Goal: Transaction & Acquisition: Purchase product/service

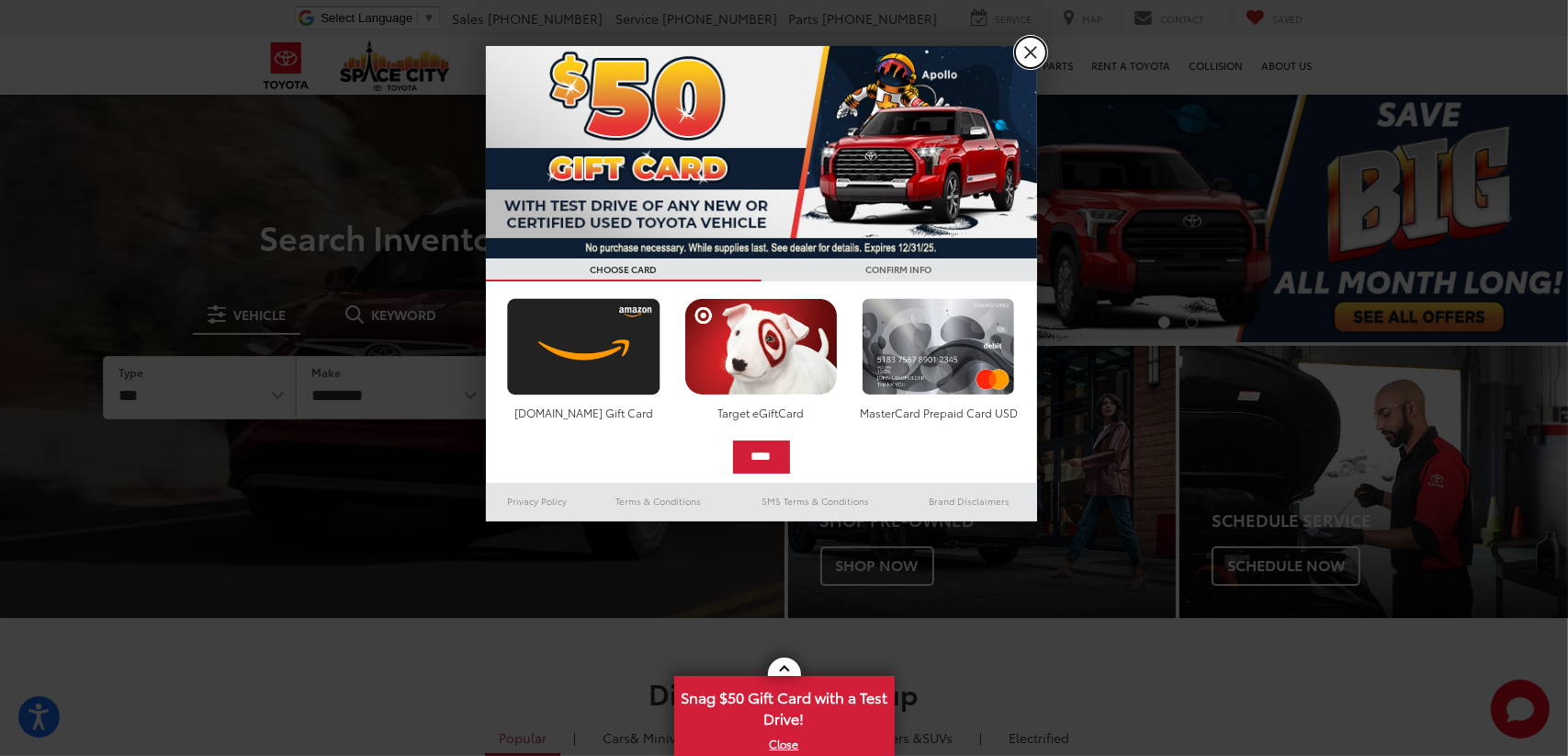
click at [1017, 47] on link "X" at bounding box center [1031, 52] width 31 height 31
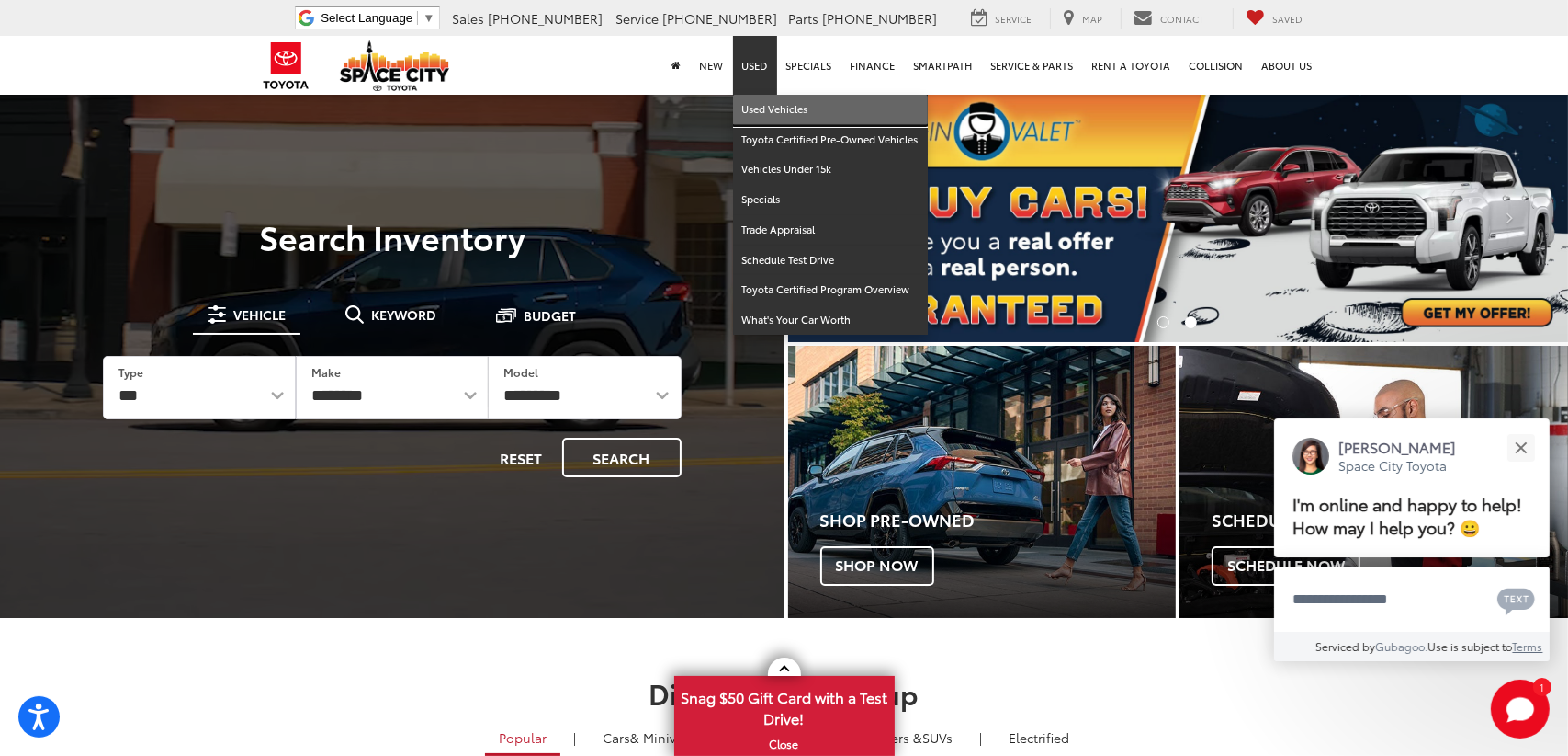
click at [766, 110] on link "Used Vehicles" at bounding box center [831, 110] width 194 height 31
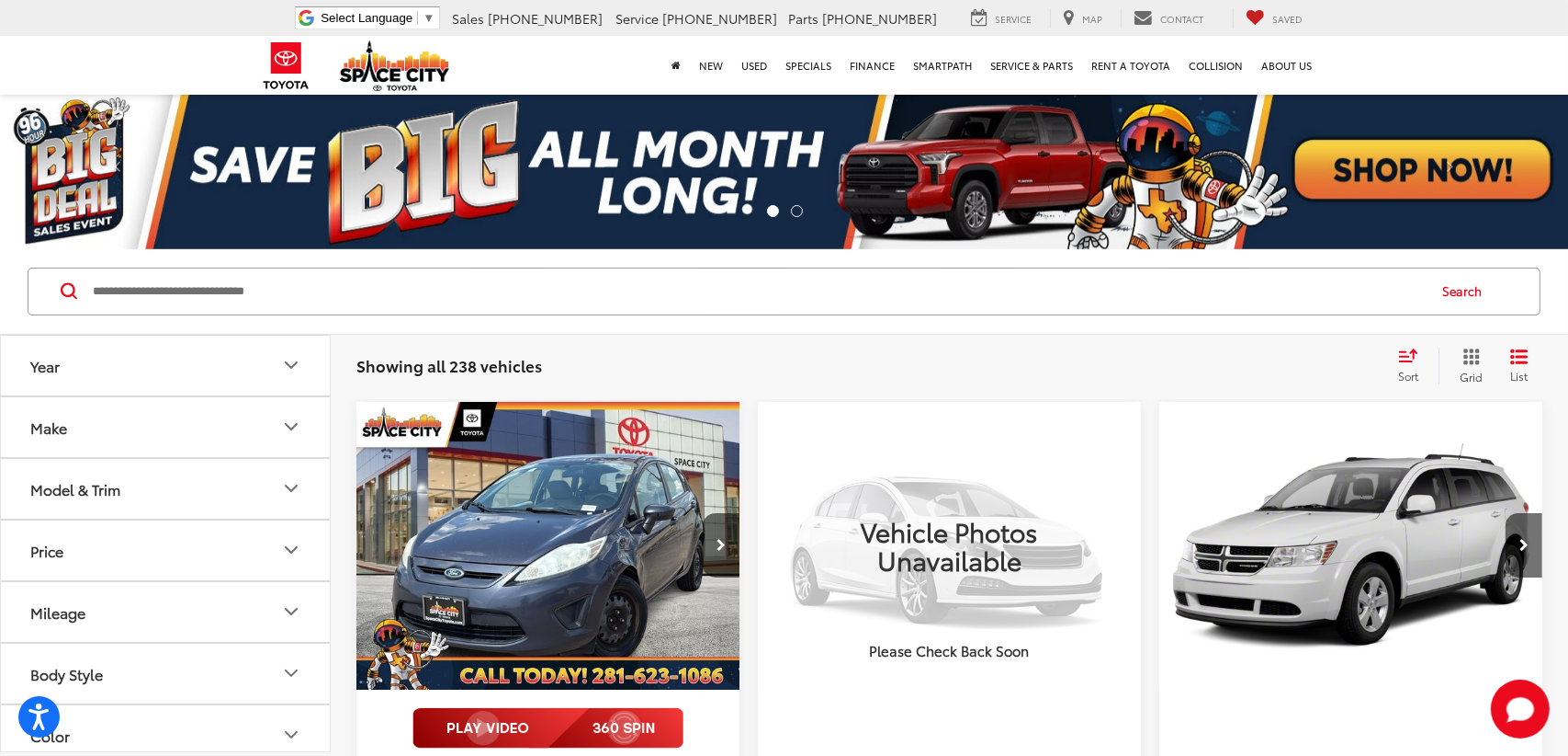
click at [63, 422] on div "Make" at bounding box center [49, 427] width 37 height 17
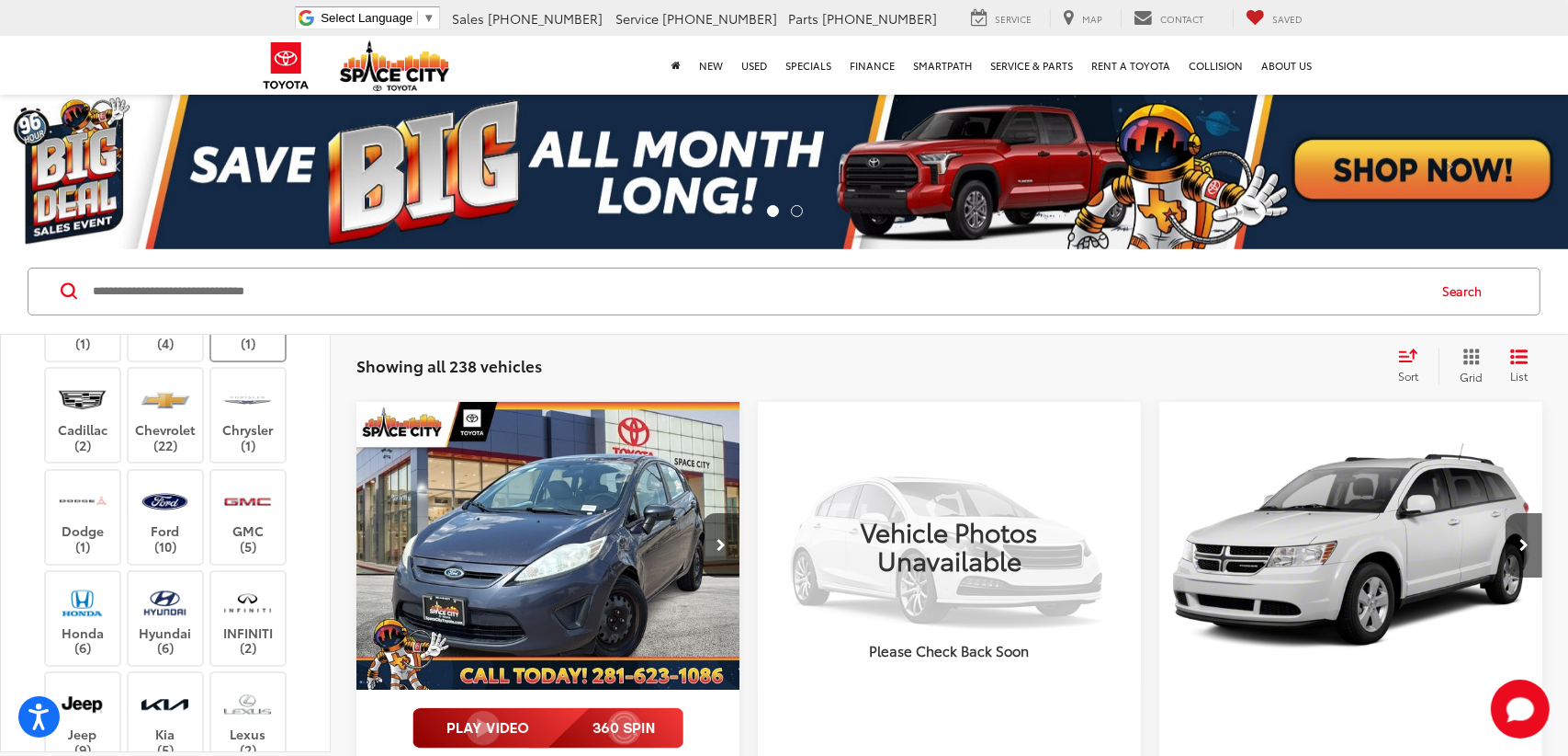
scroll to position [184, 0]
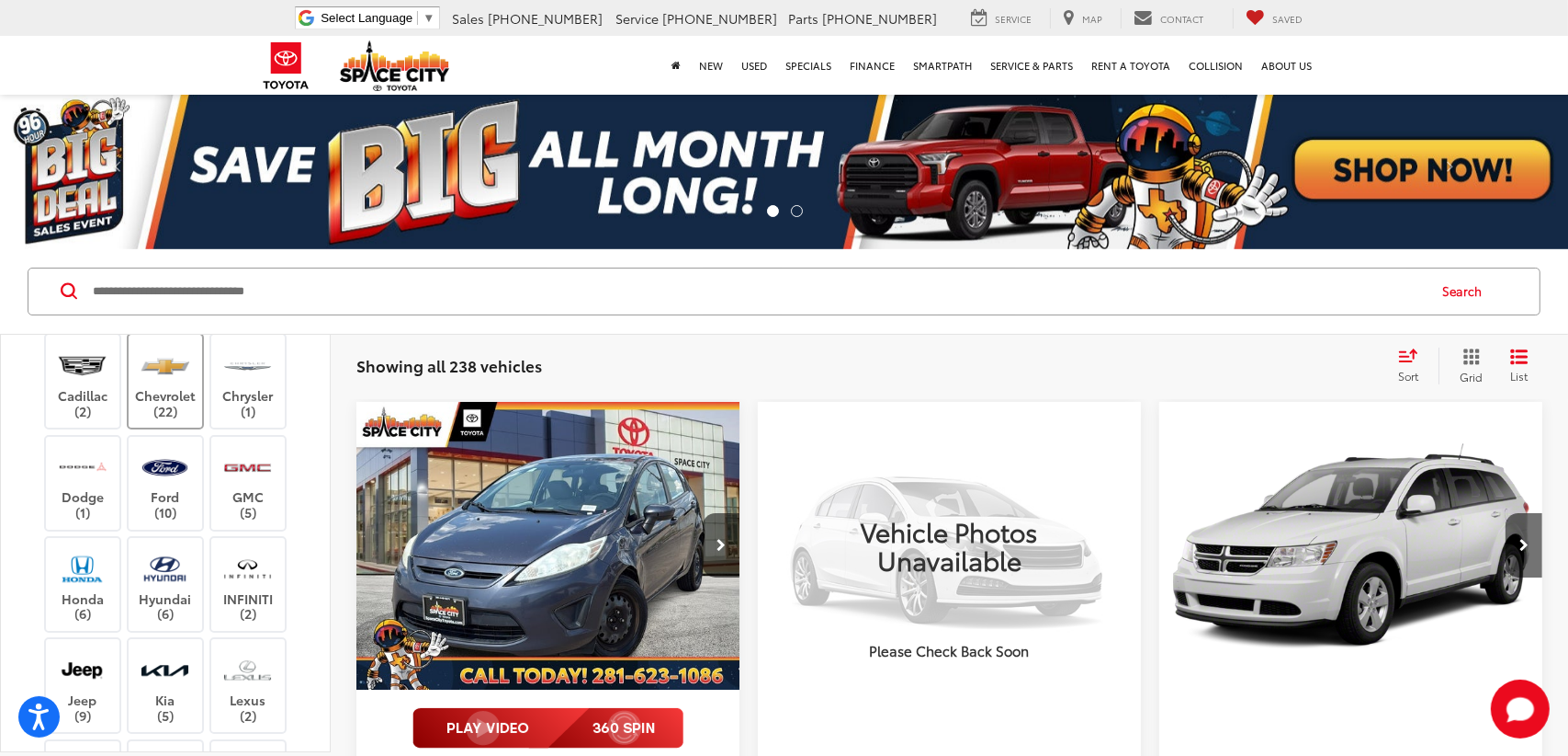
click at [161, 418] on label "Chevrolet (22)" at bounding box center [166, 380] width 74 height 74
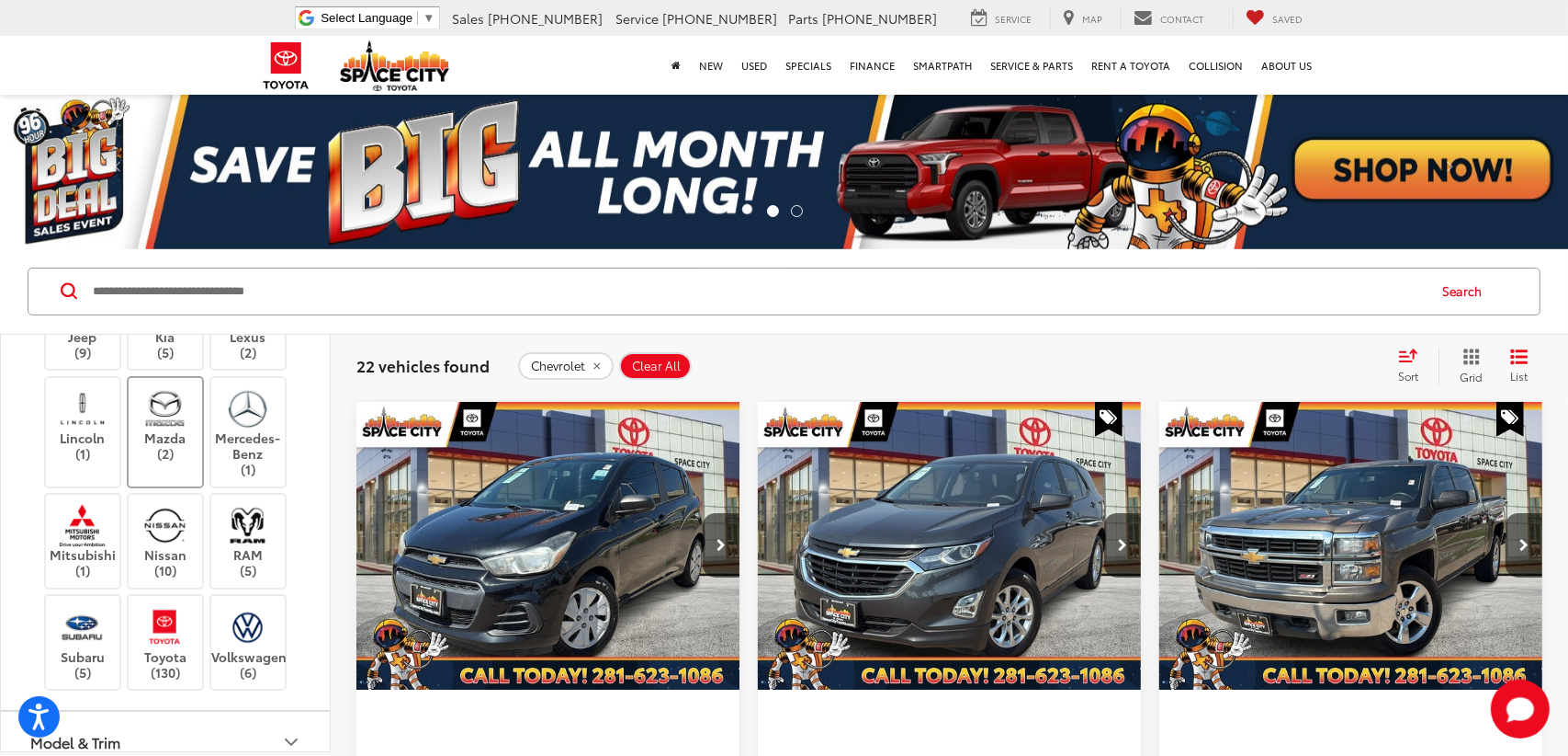
scroll to position [552, 0]
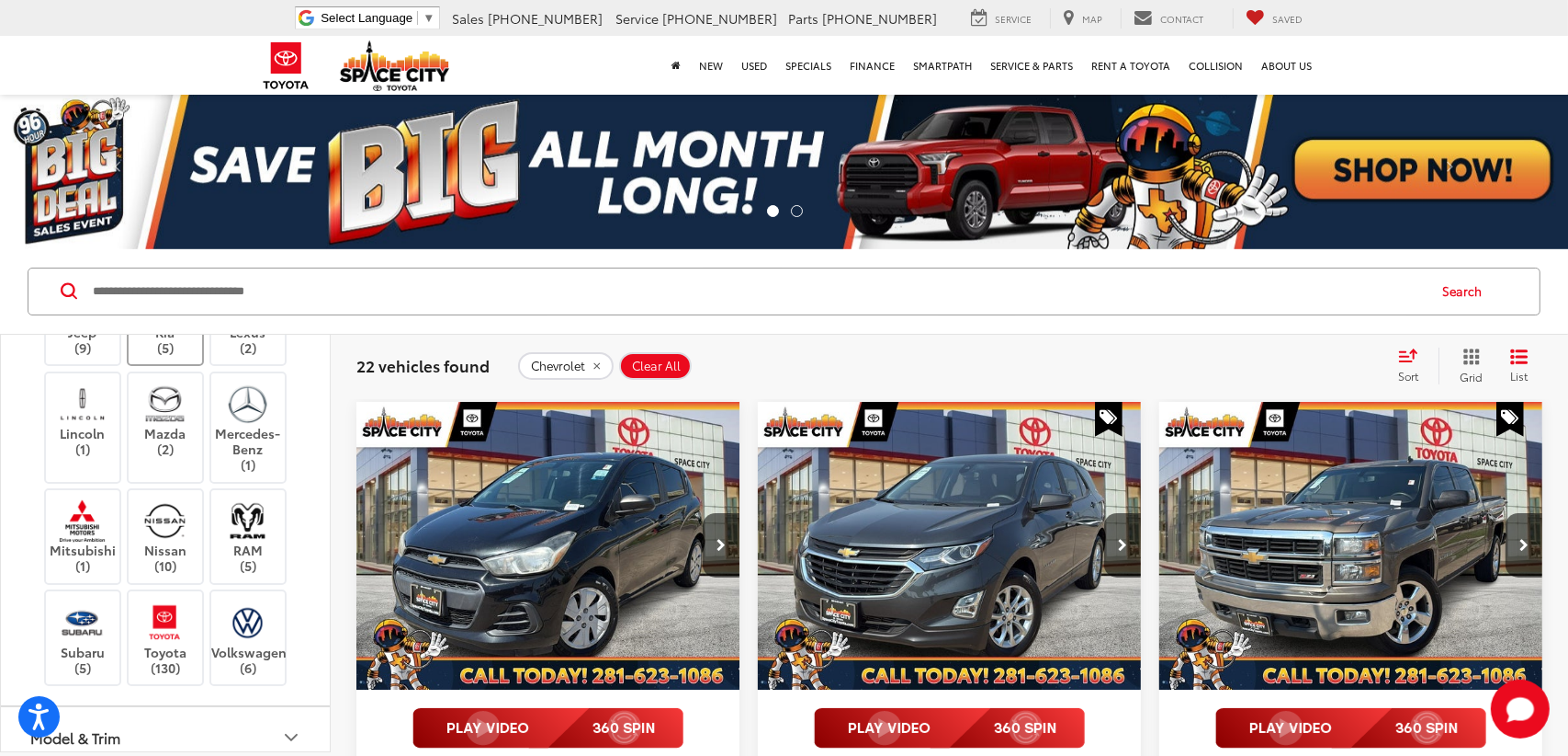
click at [174, 324] on img at bounding box center [165, 301] width 51 height 43
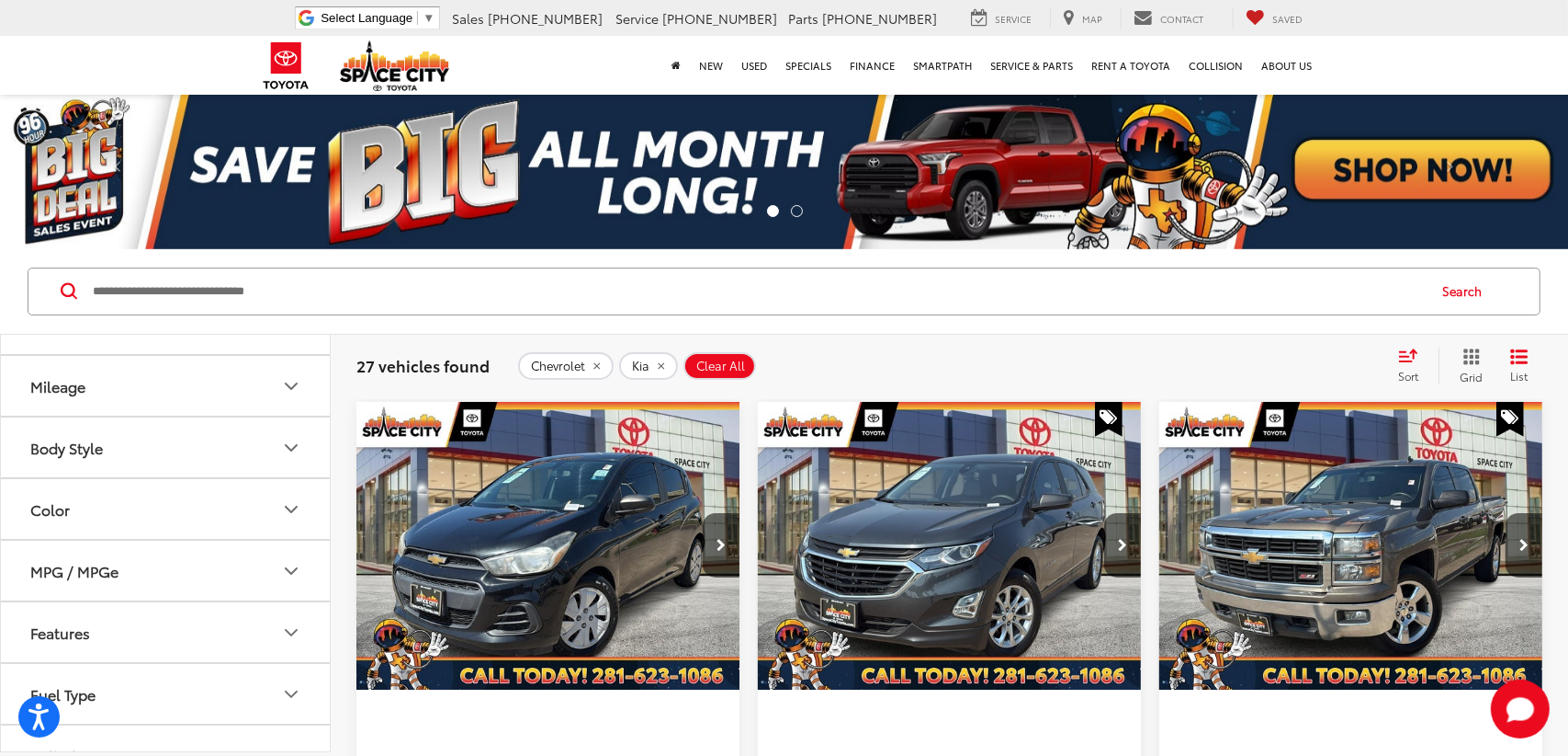
scroll to position [1038, 0]
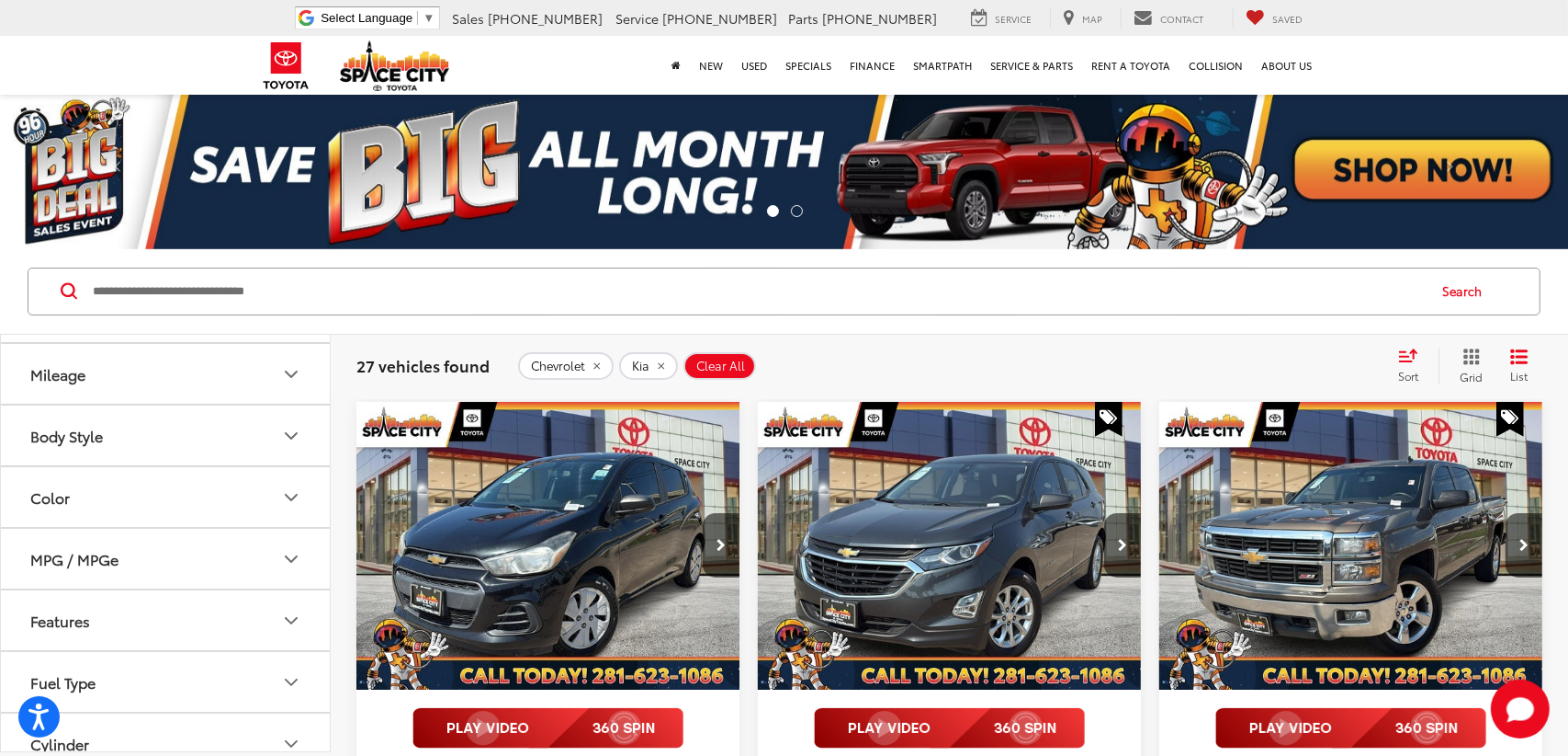
click at [295, 438] on icon "Body Style" at bounding box center [291, 436] width 11 height 6
click at [30, 587] on label "4D Sport Utility (11)" at bounding box center [95, 572] width 145 height 31
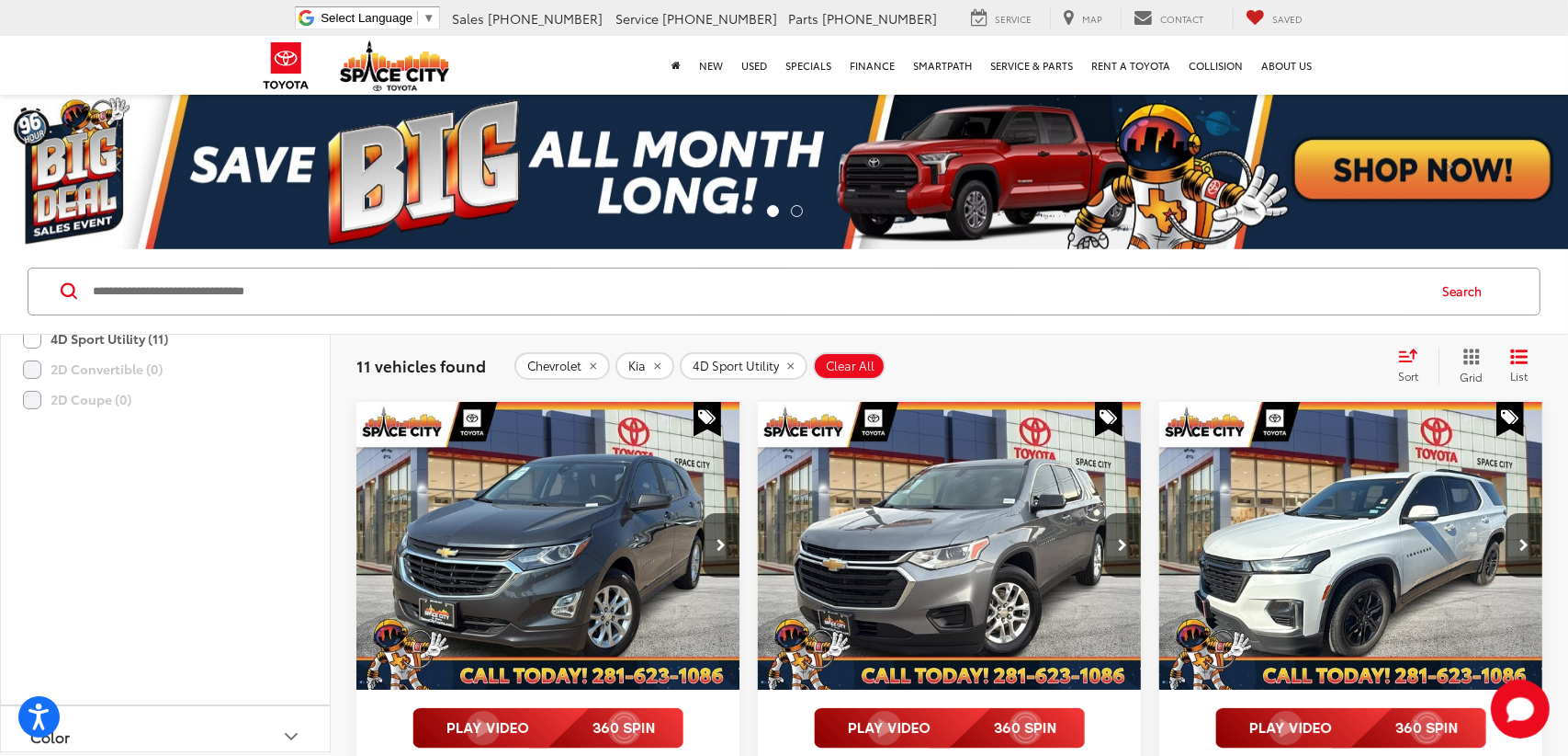
scroll to position [949, 0]
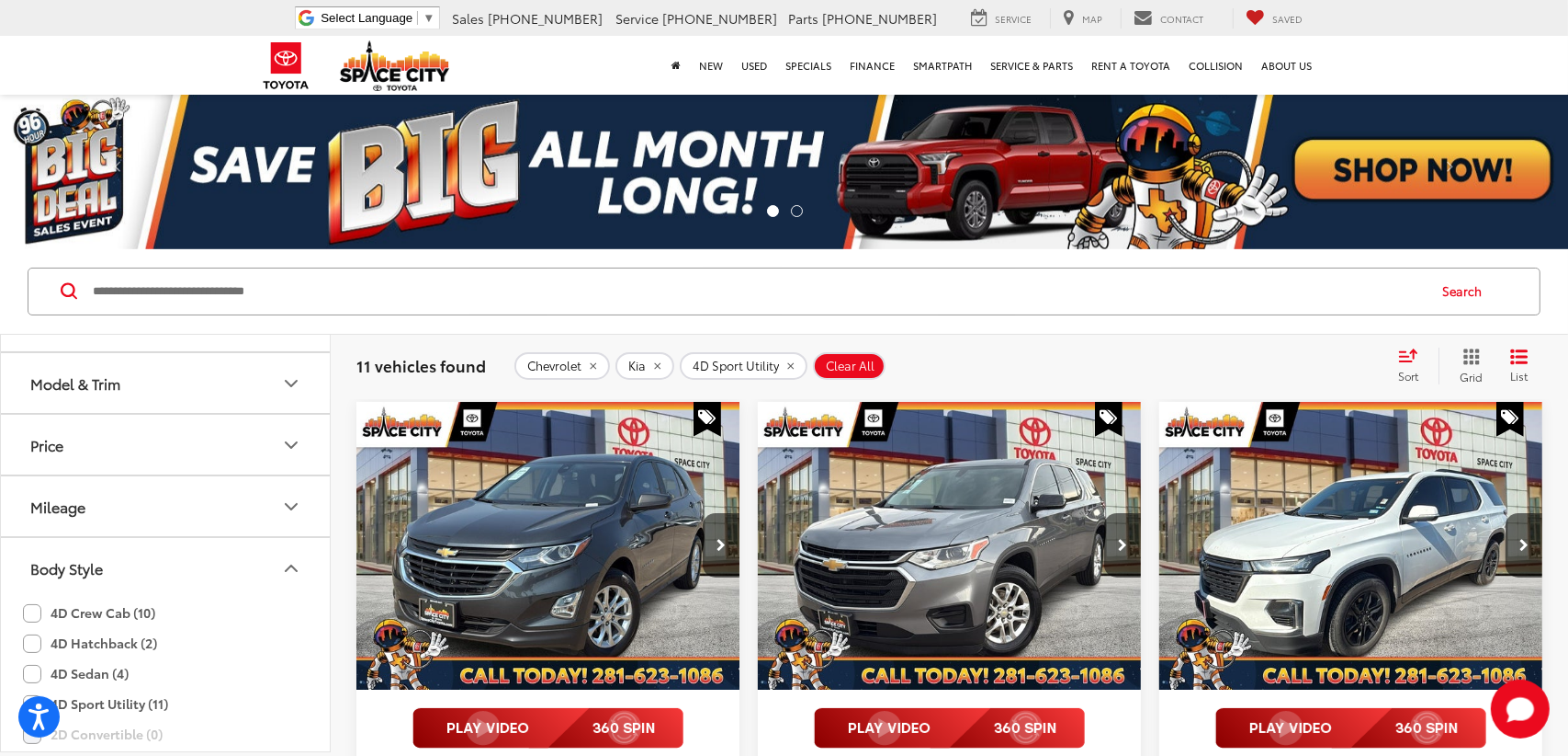
click at [288, 565] on icon "Body Style" at bounding box center [291, 568] width 11 height 6
click at [284, 434] on icon "Price" at bounding box center [291, 445] width 22 height 22
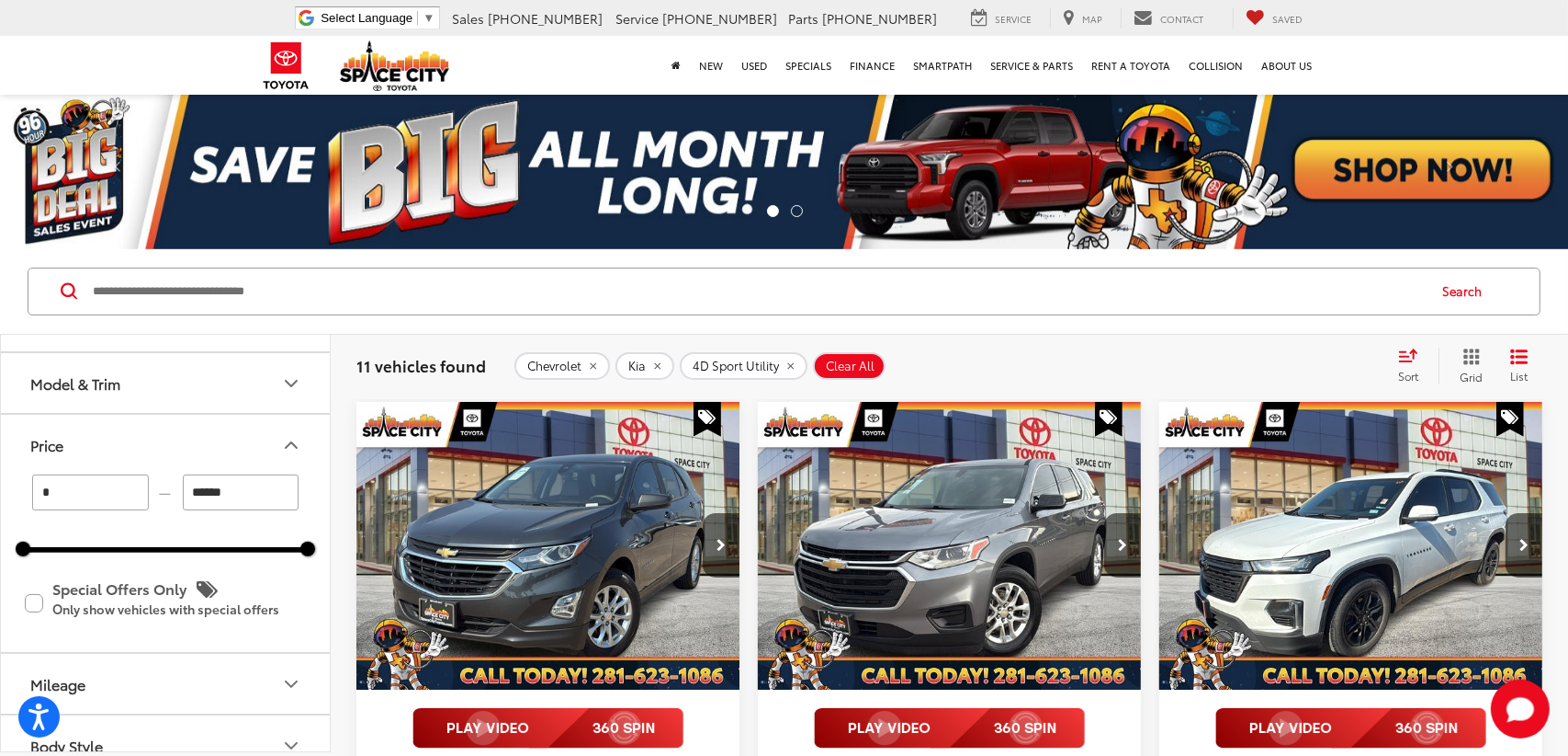
drag, startPoint x: 250, startPoint y: 485, endPoint x: 31, endPoint y: 456, distance: 220.9
click at [31, 456] on div "Price * — ****** 0 76000 Special Offers Only Only show vehicles with special of…" at bounding box center [166, 534] width 329 height 239
type input "******"
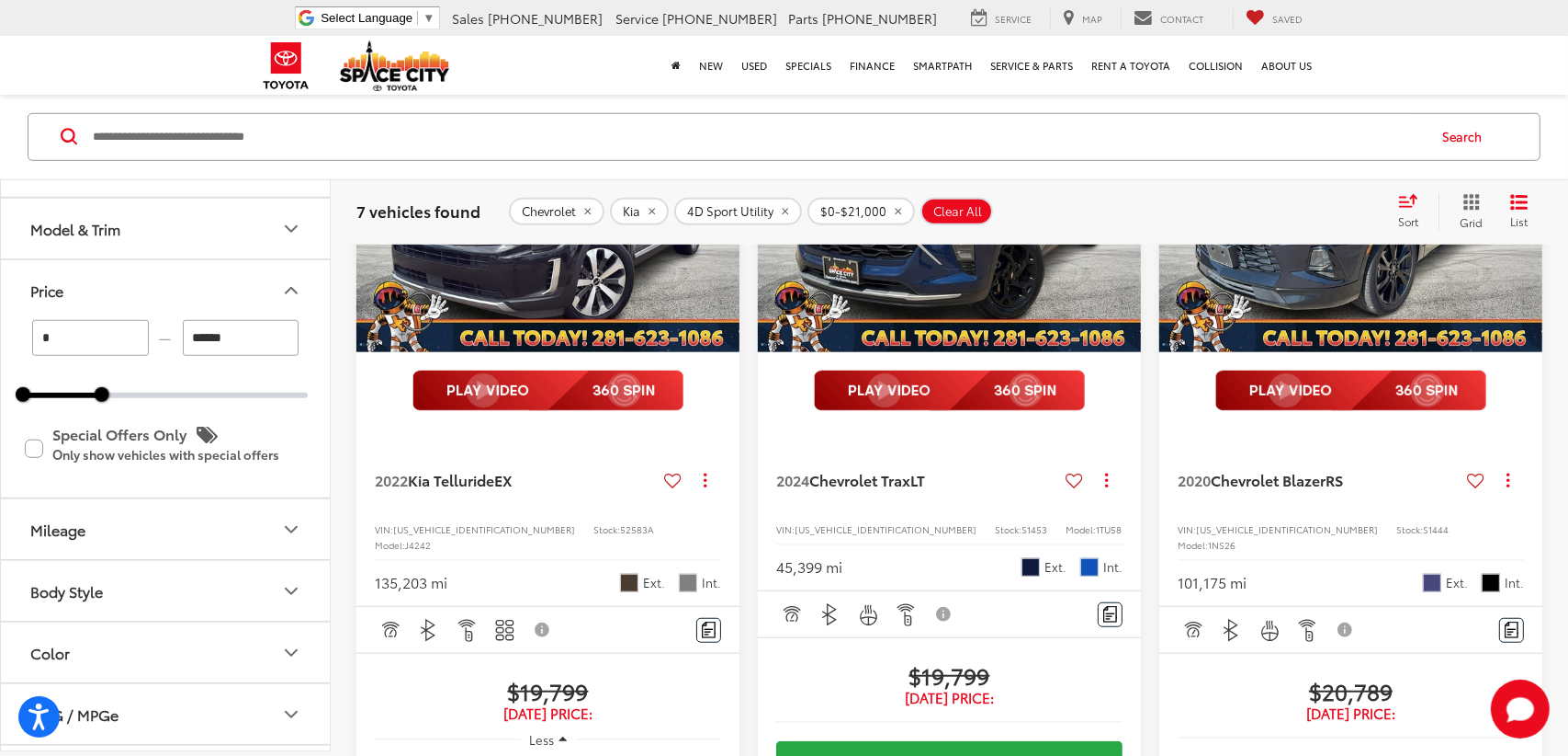
scroll to position [1379, 0]
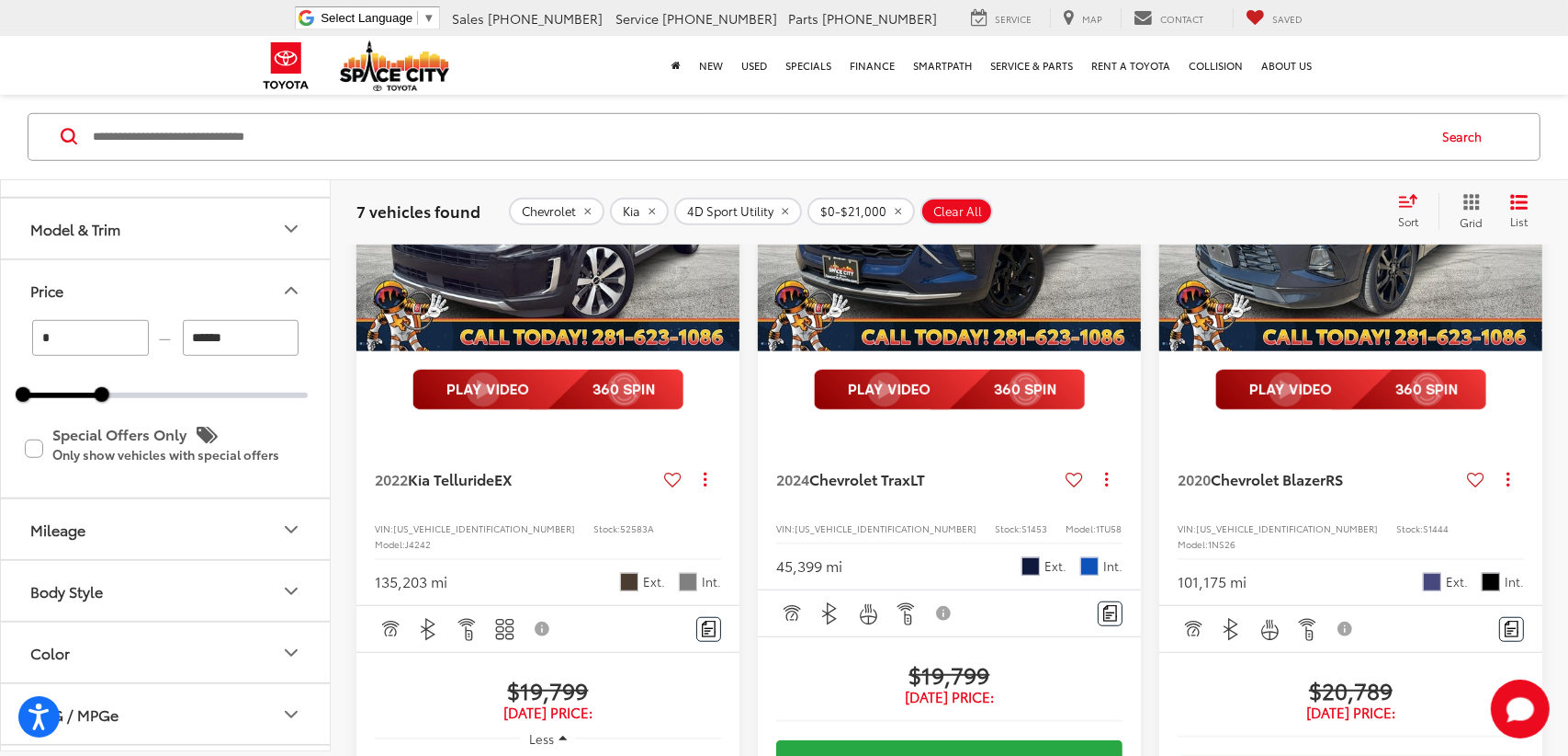
click at [286, 526] on icon "Mileage" at bounding box center [291, 528] width 22 height 22
drag, startPoint x: 250, startPoint y: 577, endPoint x: 63, endPoint y: 577, distance: 187.0
click at [63, 577] on div "***** — ******" at bounding box center [166, 576] width 285 height 36
type input "*****"
click at [286, 524] on icon "Mileage" at bounding box center [291, 528] width 22 height 22
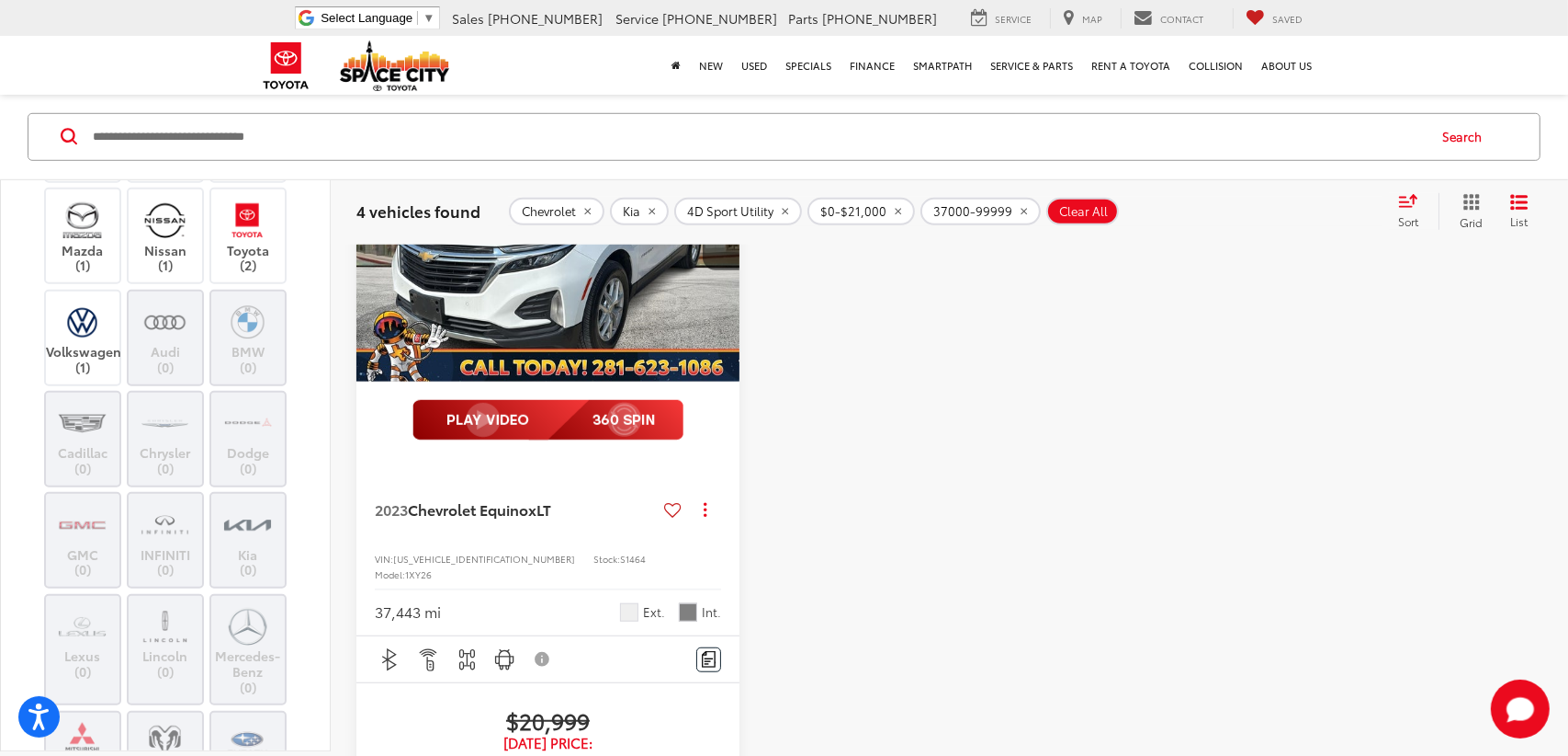
scroll to position [305, 0]
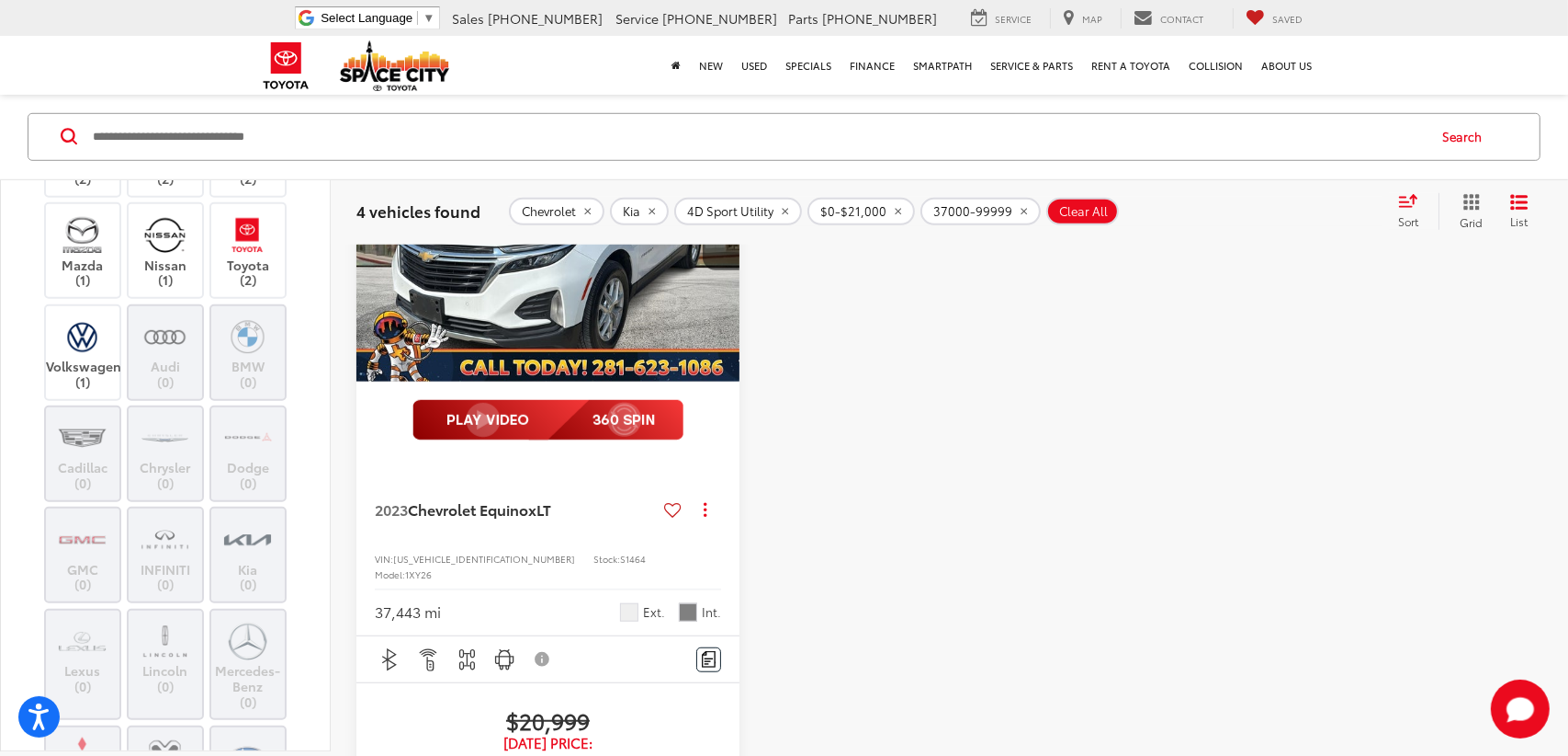
click at [255, 535] on img at bounding box center [247, 538] width 51 height 43
click at [272, 244] on img at bounding box center [247, 234] width 51 height 43
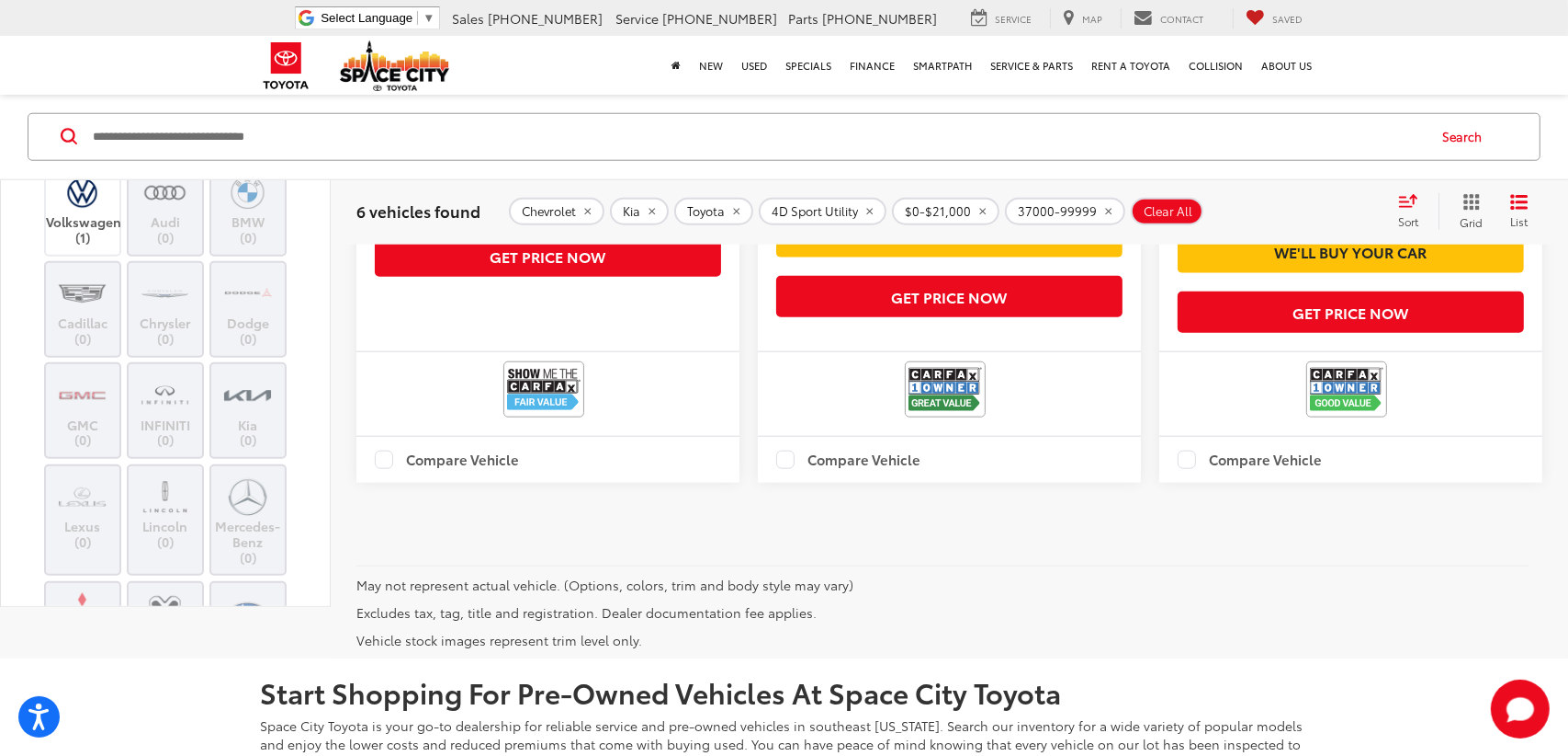
scroll to position [1716, 0]
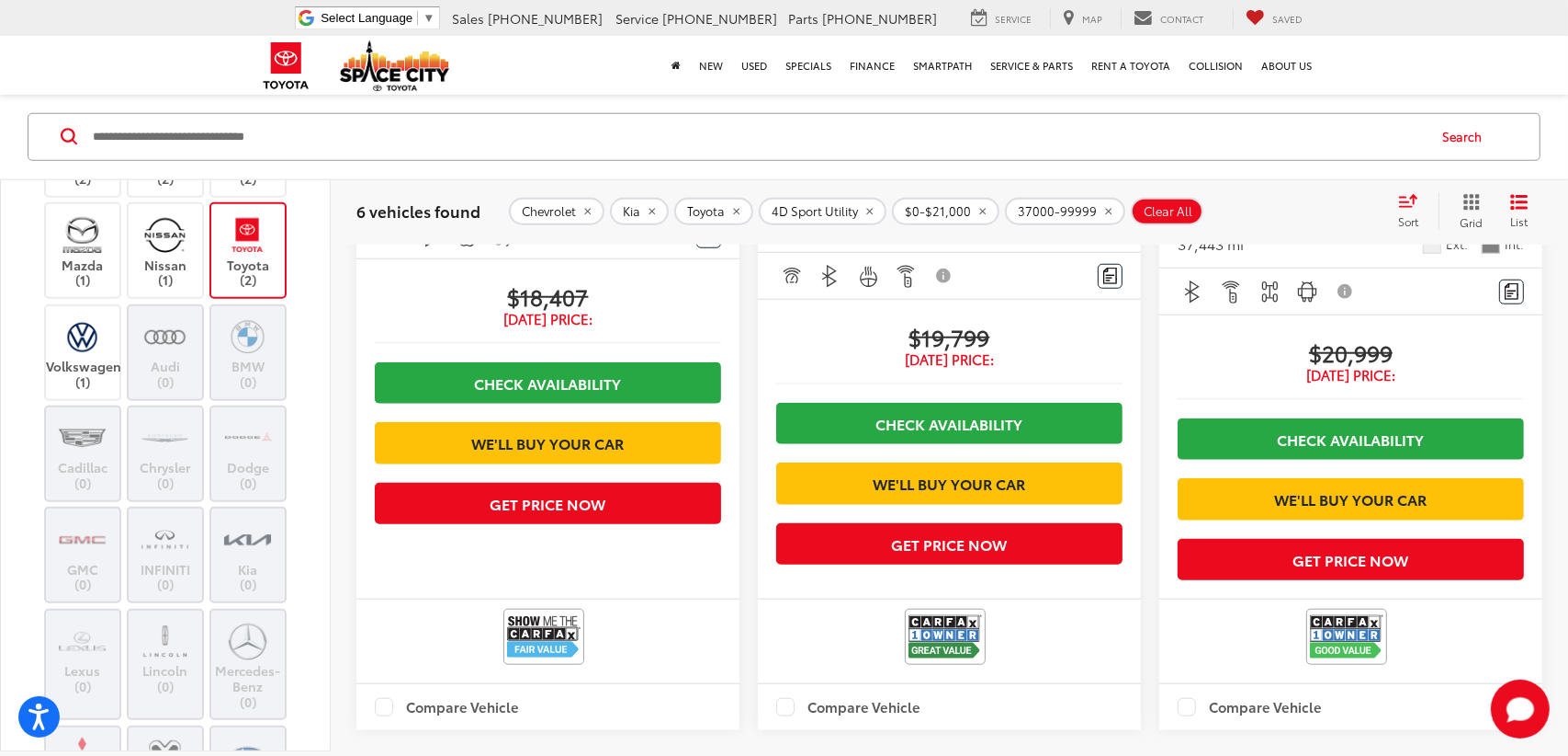
click at [912, 351] on span "$19,799" at bounding box center [950, 336] width 347 height 28
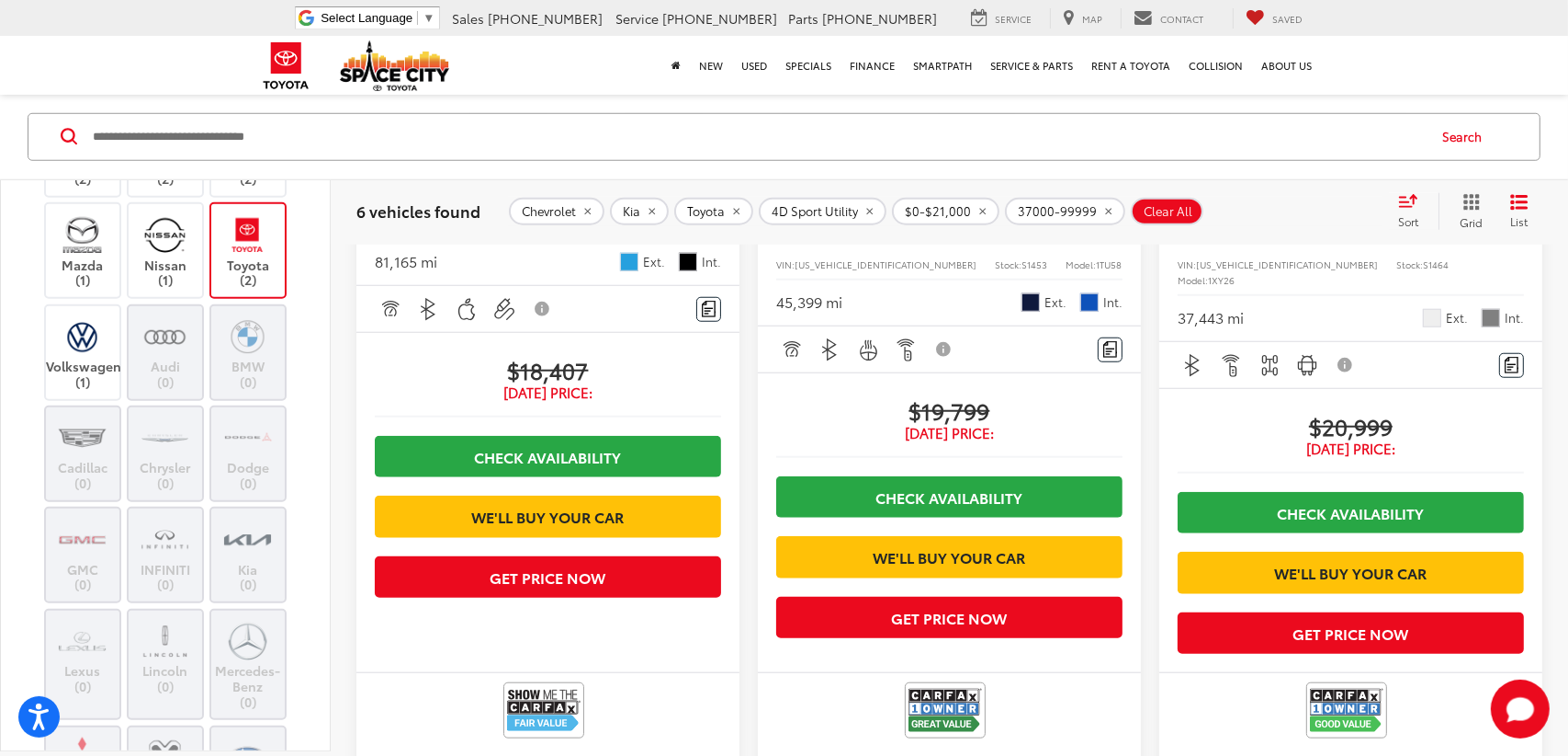
scroll to position [1532, 0]
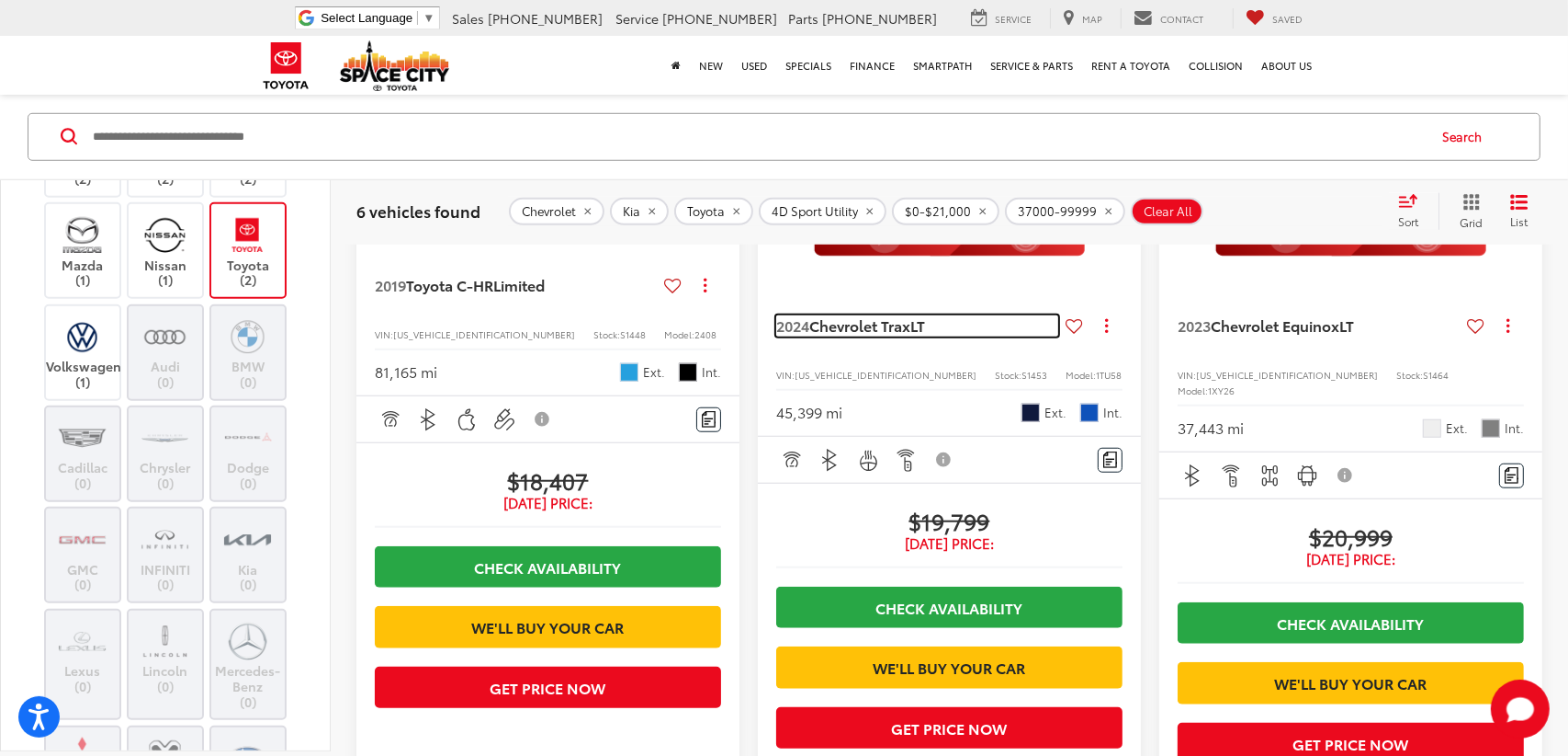
click at [830, 335] on span "Chevrolet Trax" at bounding box center [860, 325] width 101 height 21
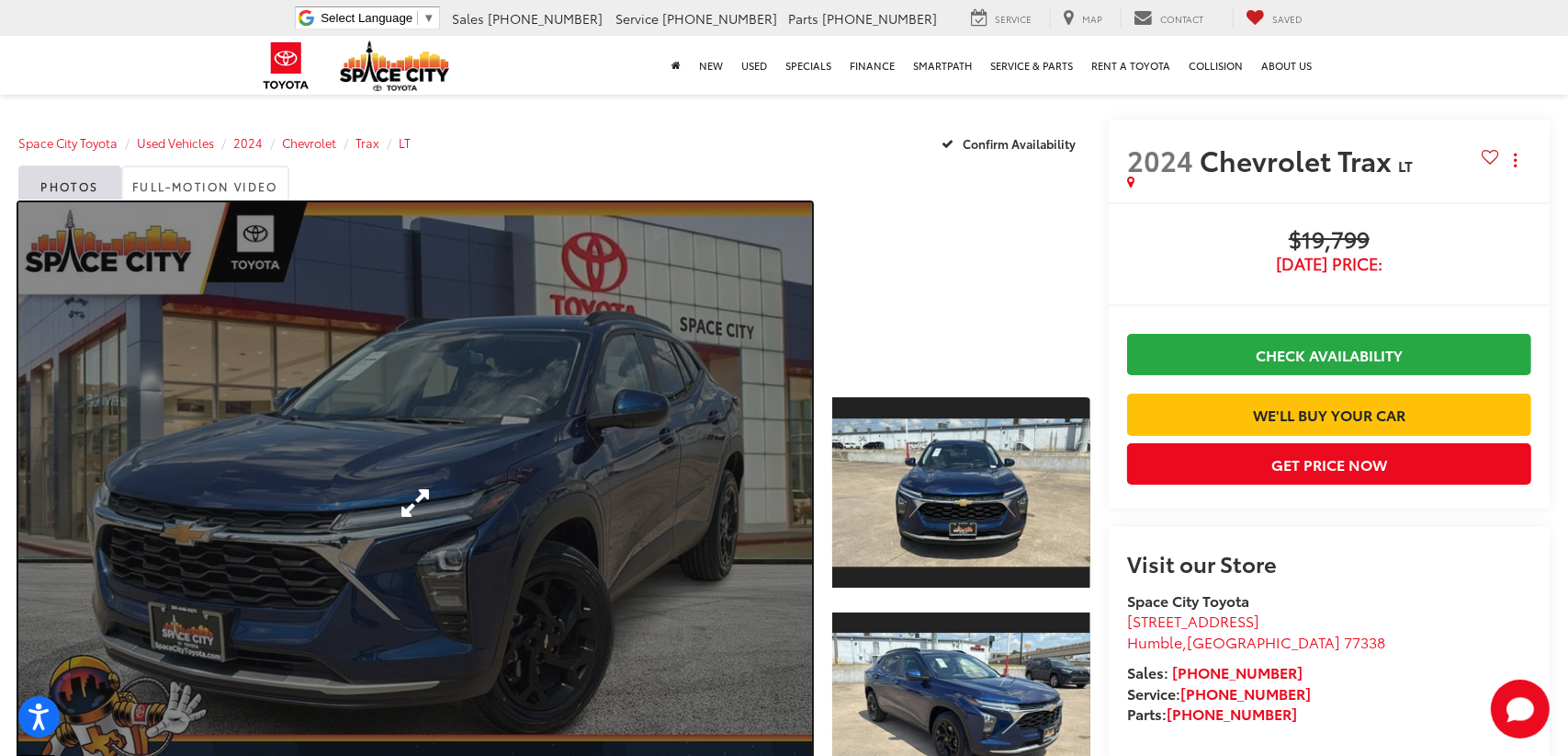
click at [415, 496] on link "Expand Photo 0" at bounding box center [415, 503] width 794 height 602
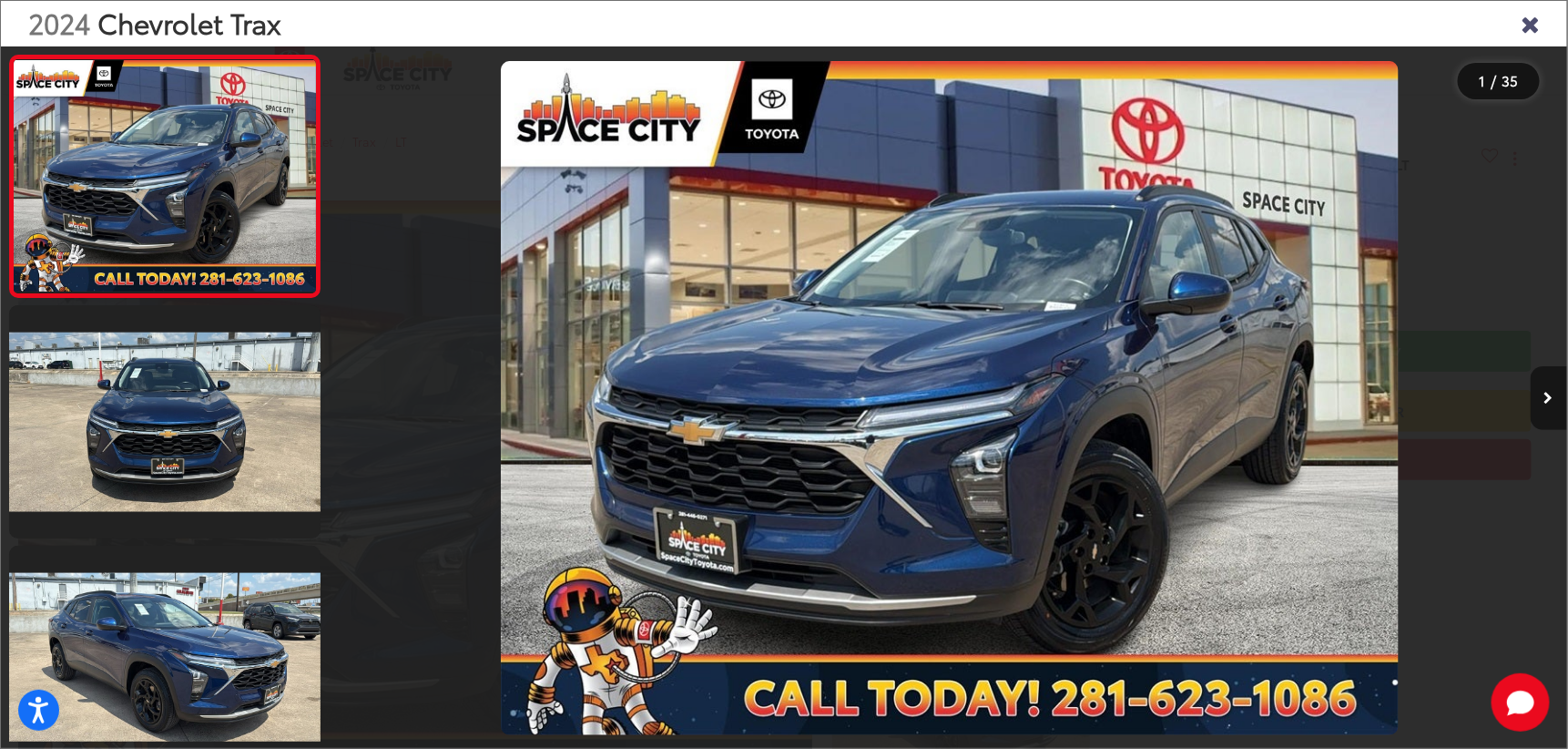
click at [1554, 391] on button "Next image" at bounding box center [1549, 398] width 36 height 64
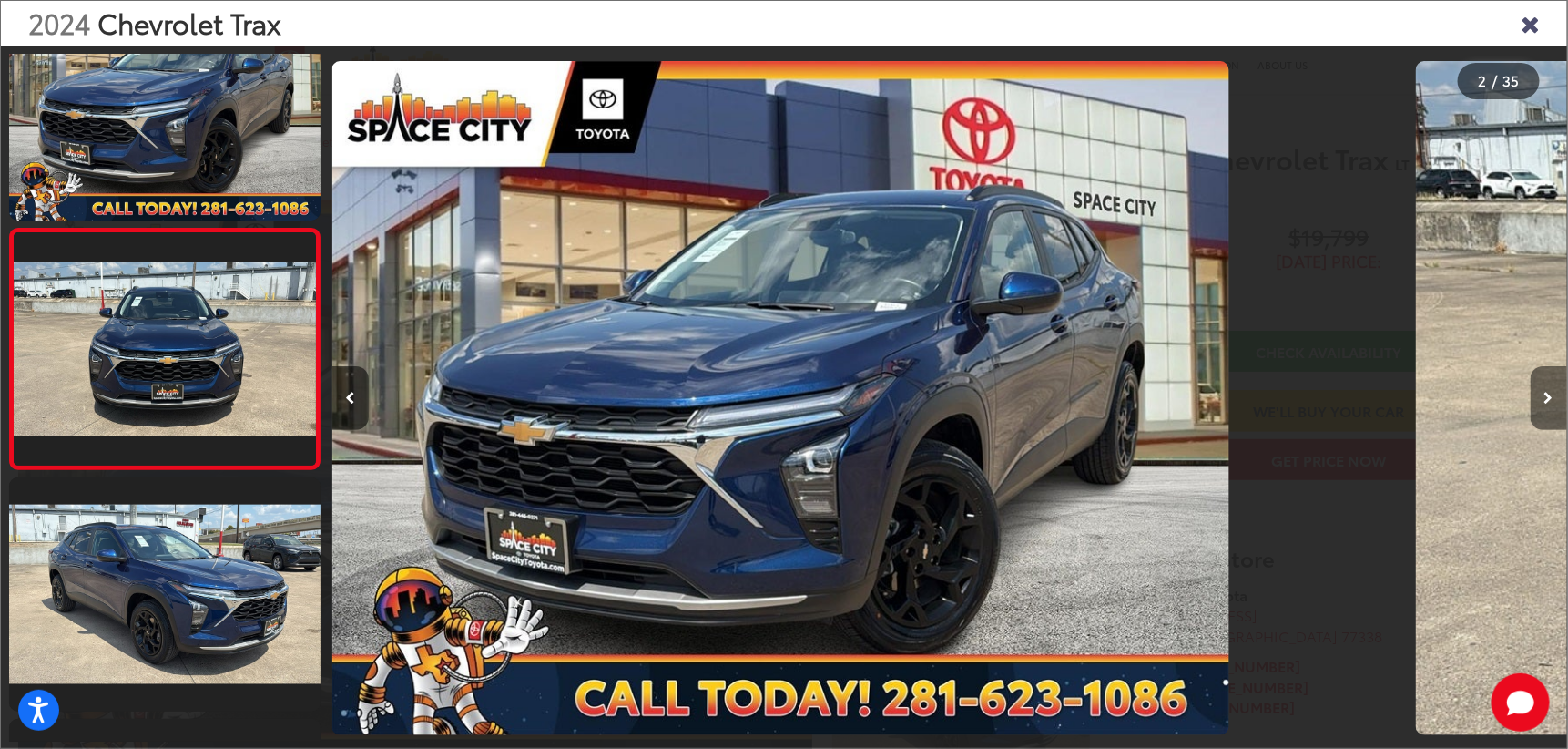
scroll to position [72, 0]
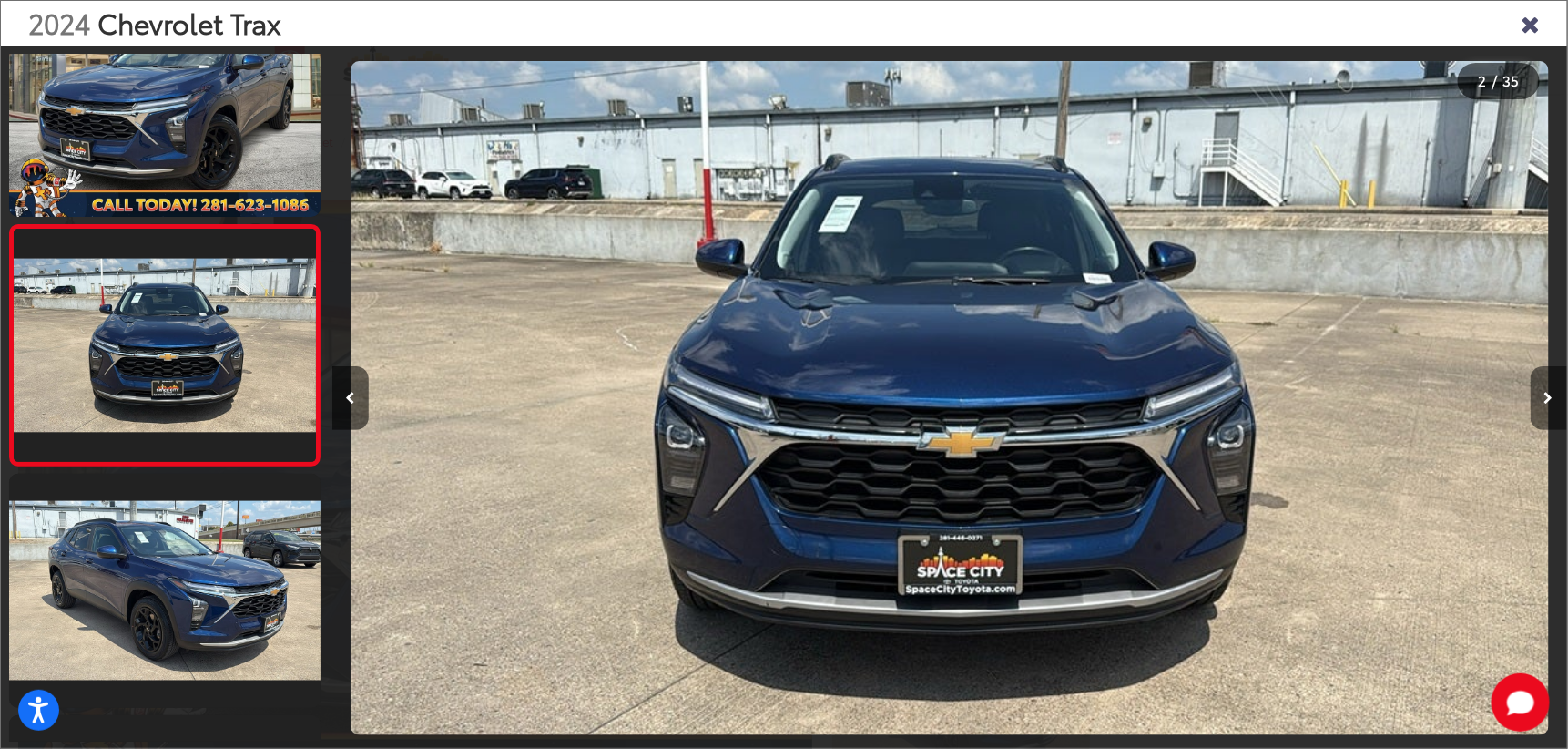
click at [1554, 391] on button "Next image" at bounding box center [1549, 398] width 36 height 64
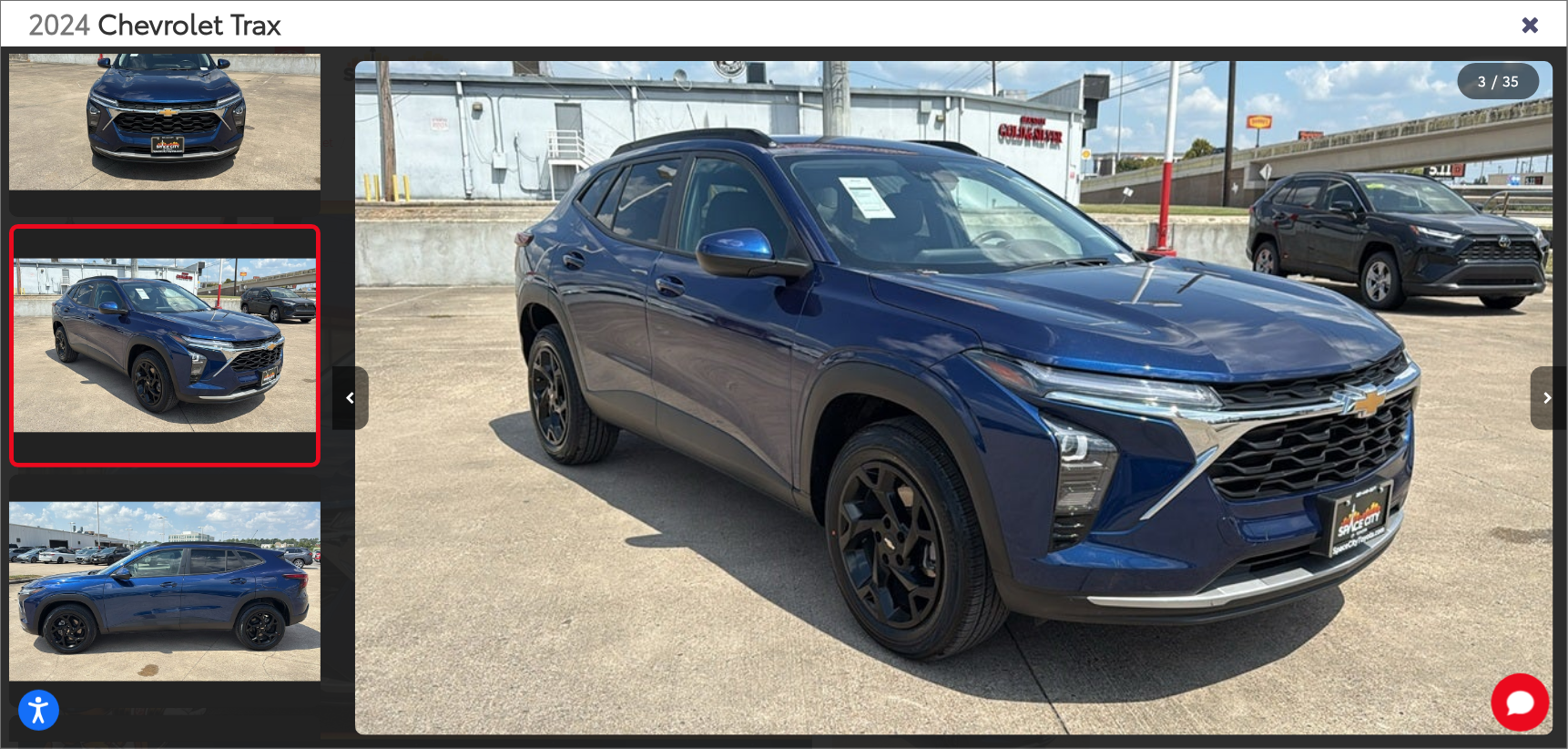
scroll to position [0, 2470]
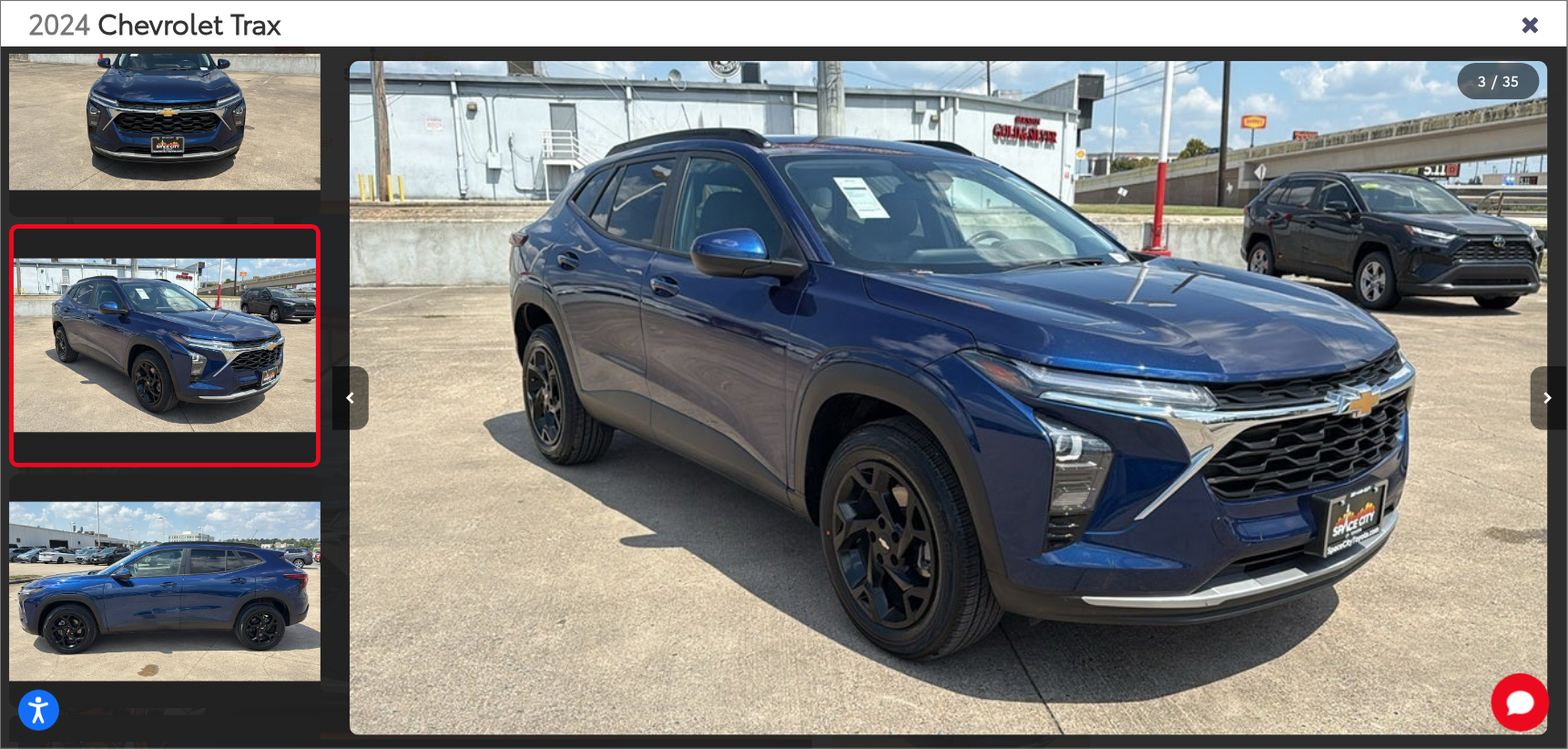
click at [1554, 391] on button "Next image" at bounding box center [1549, 398] width 36 height 64
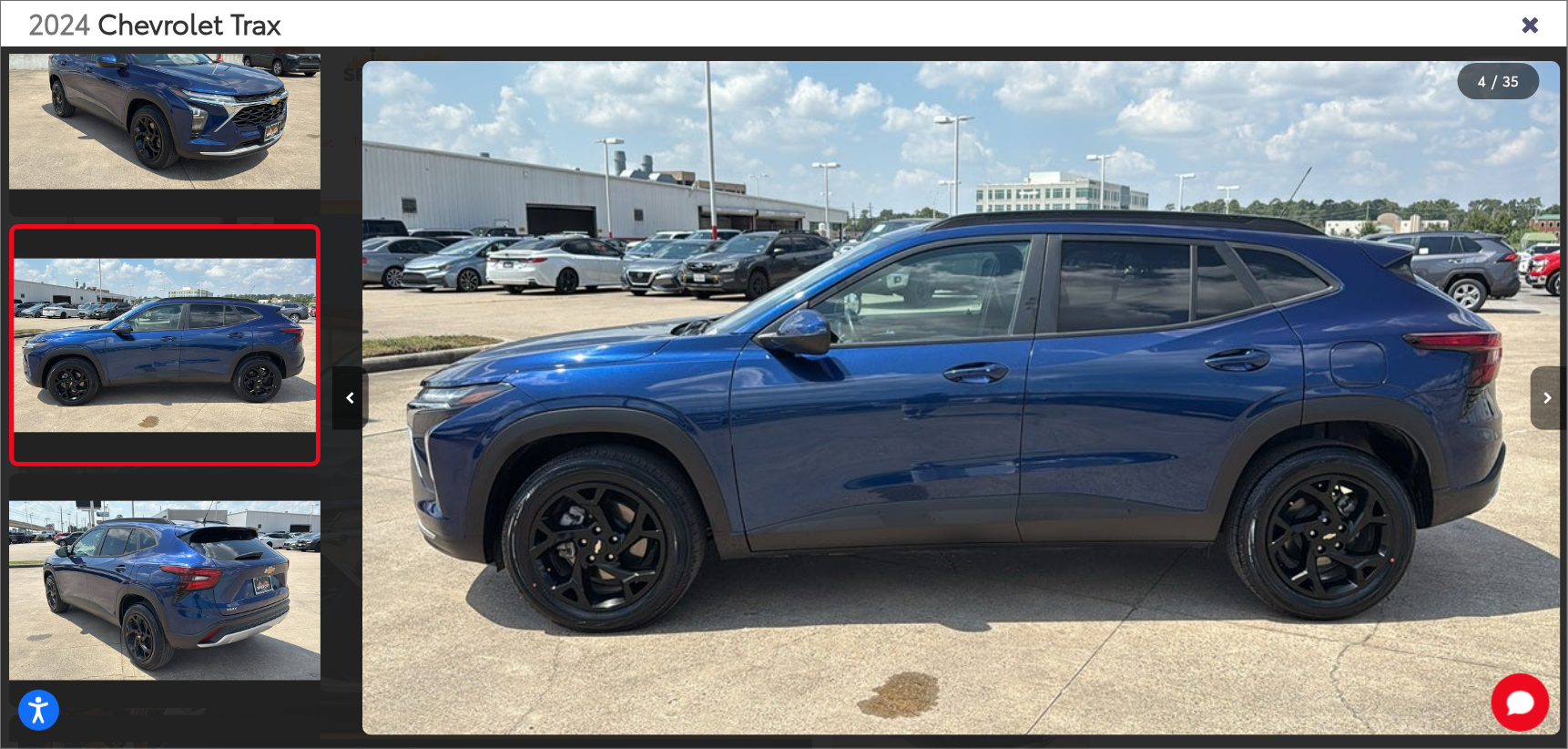
scroll to position [0, 3704]
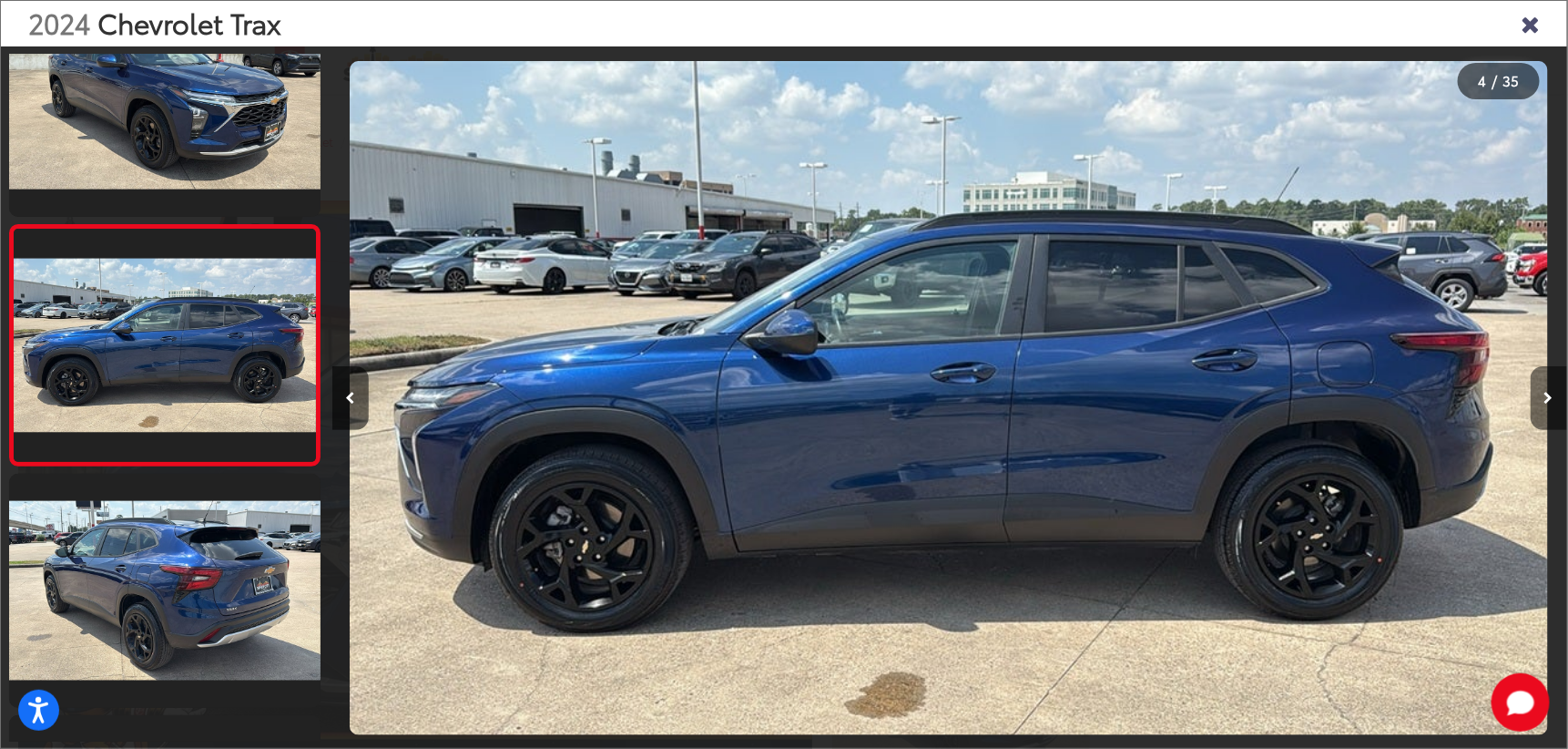
click at [1554, 391] on button "Next image" at bounding box center [1549, 398] width 36 height 64
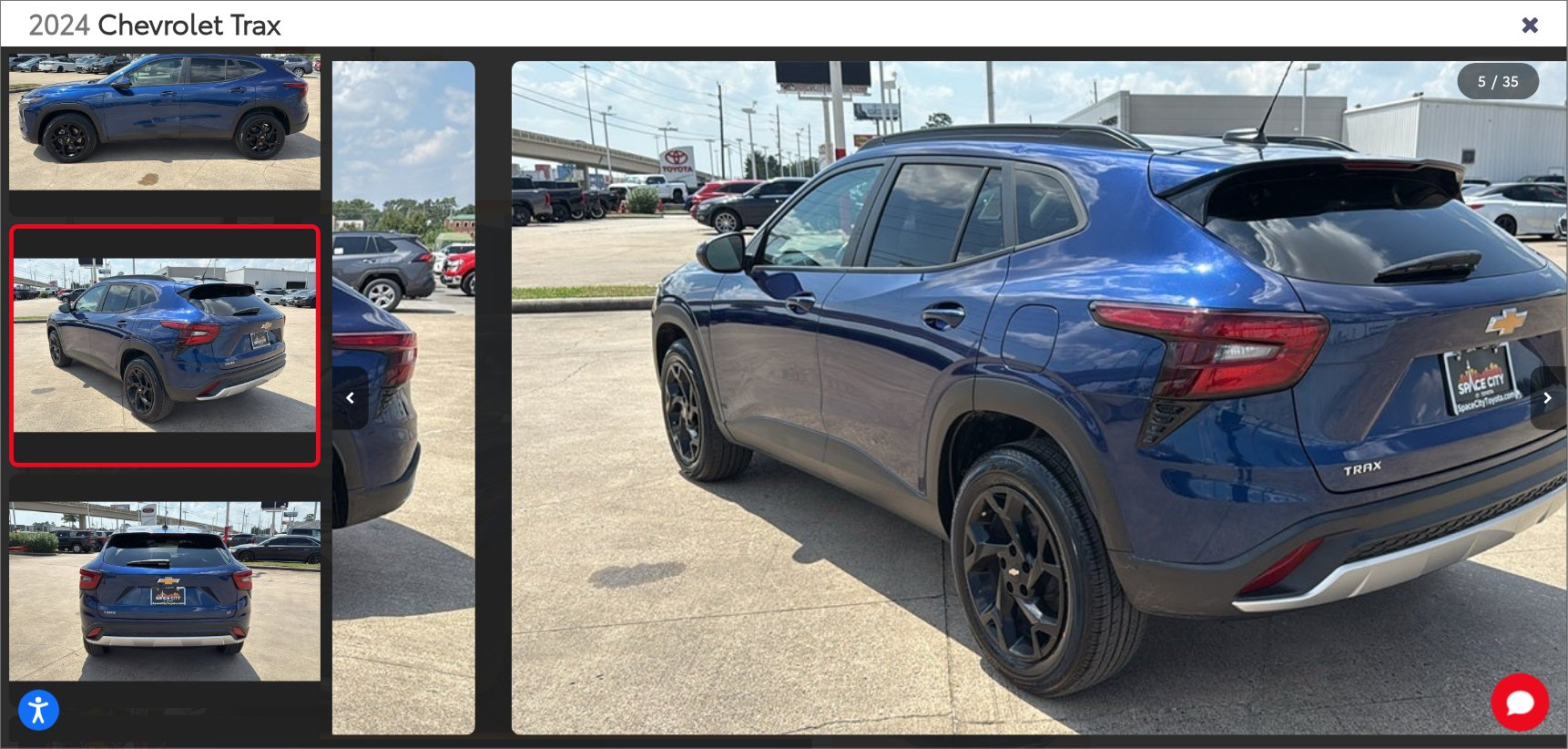
scroll to position [0, 4941]
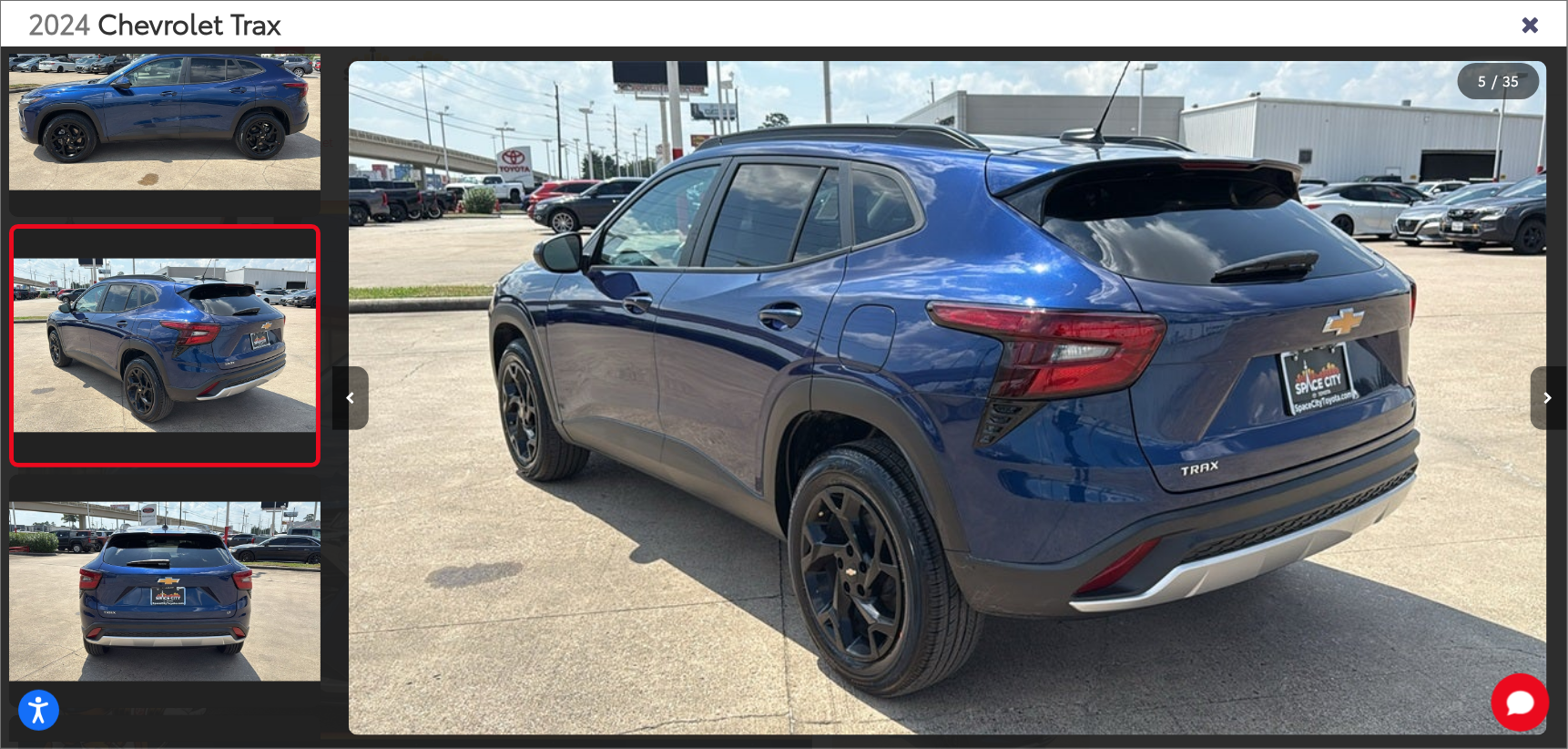
click at [1554, 391] on button "Next image" at bounding box center [1549, 398] width 36 height 64
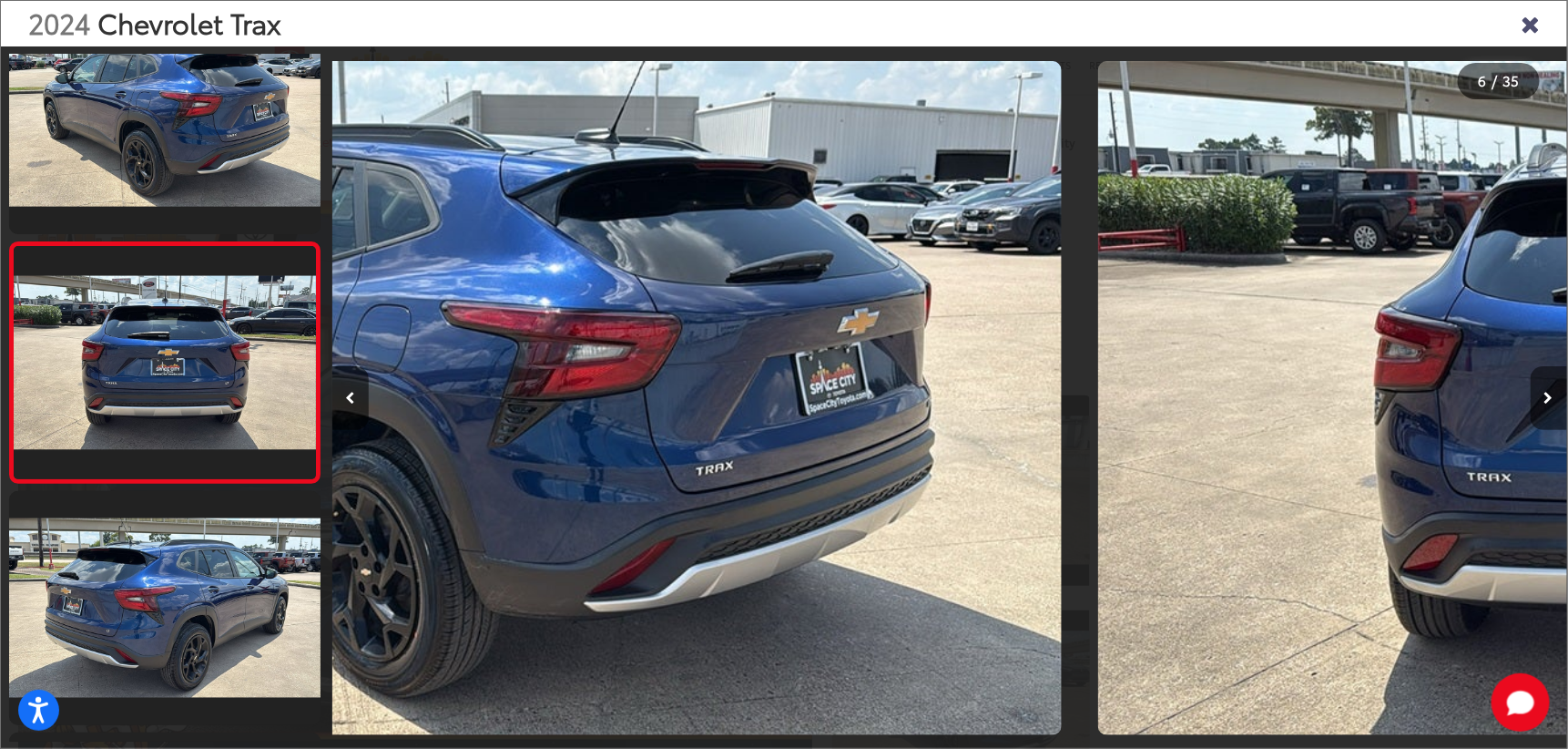
scroll to position [1034, 0]
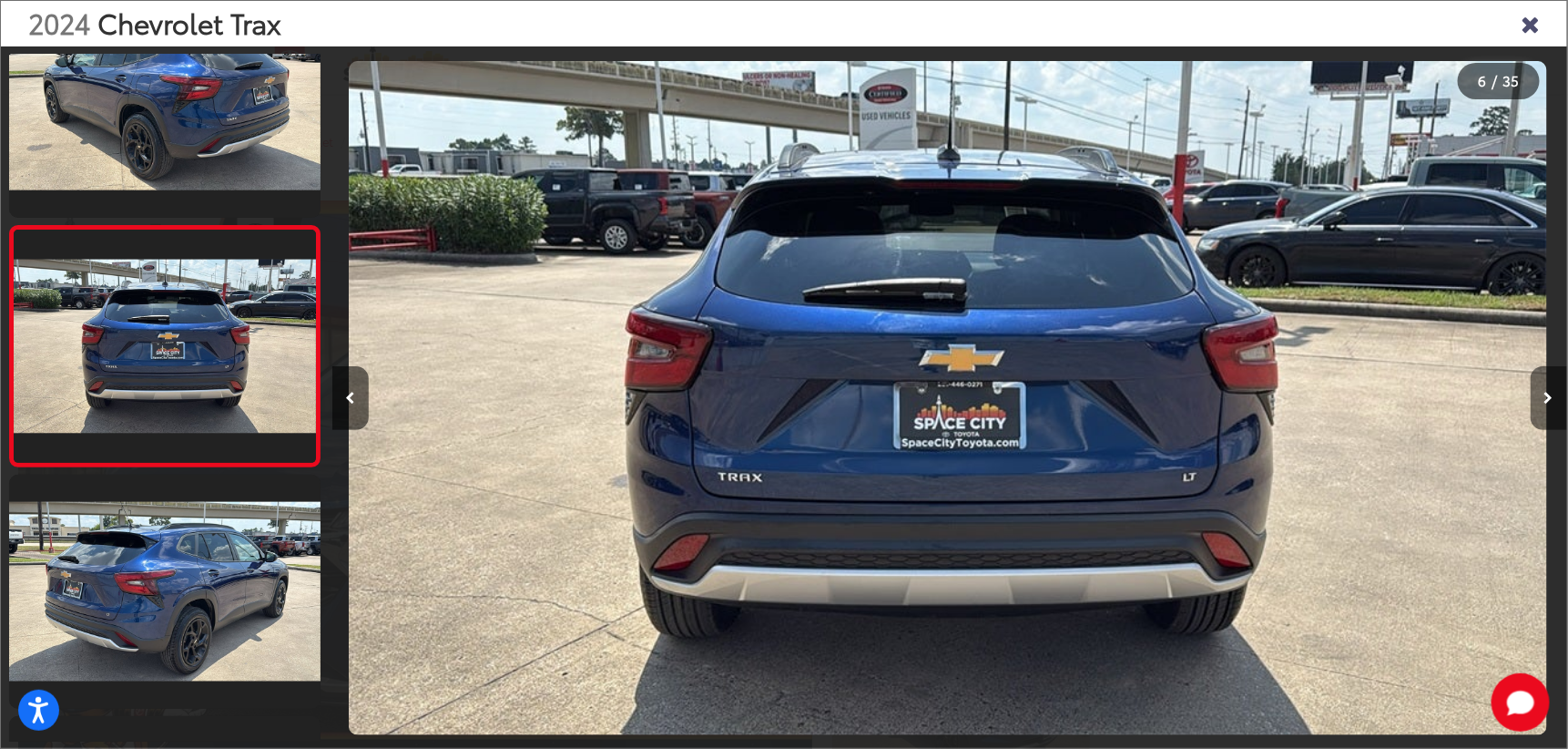
click at [1554, 391] on button "Next image" at bounding box center [1549, 398] width 36 height 64
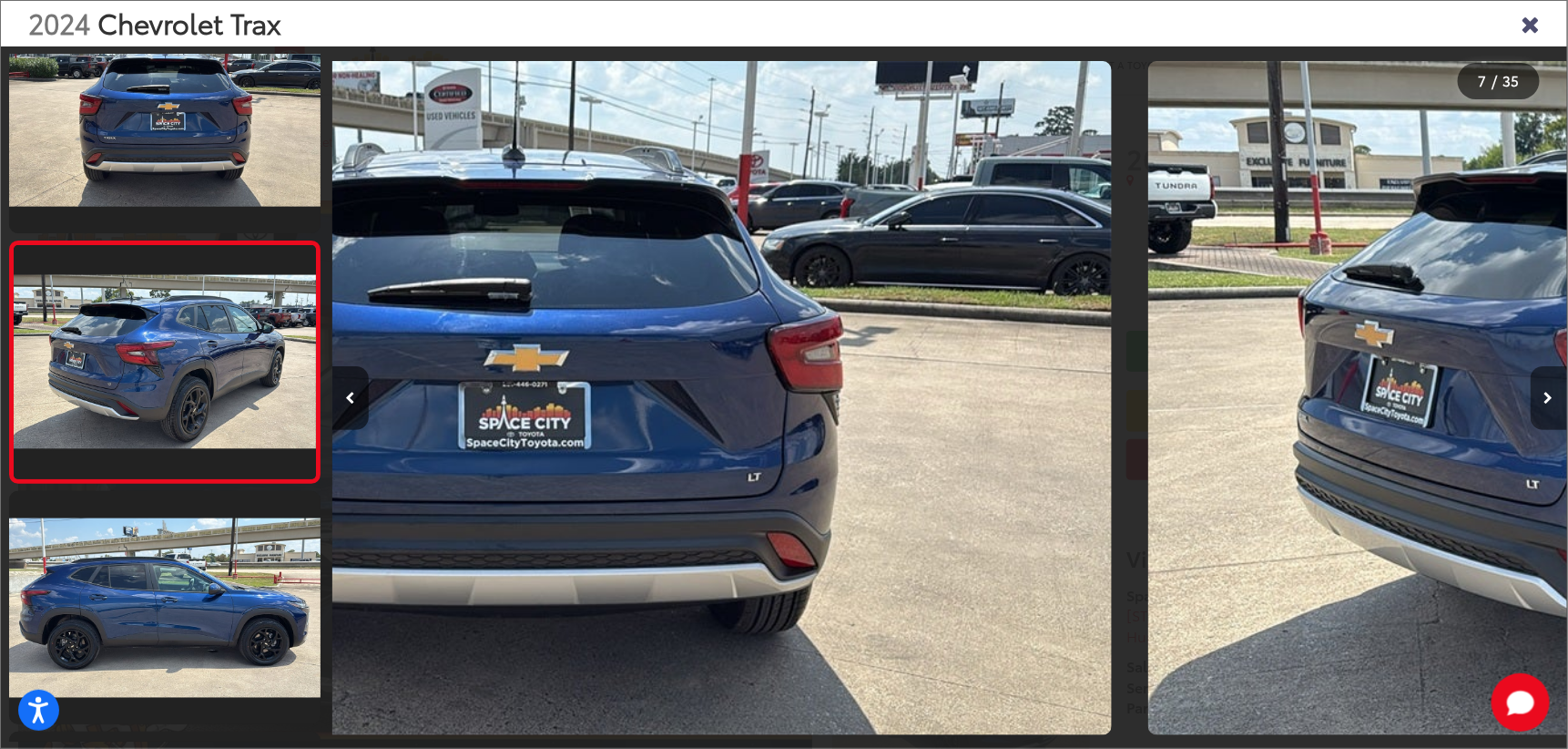
scroll to position [1276, 0]
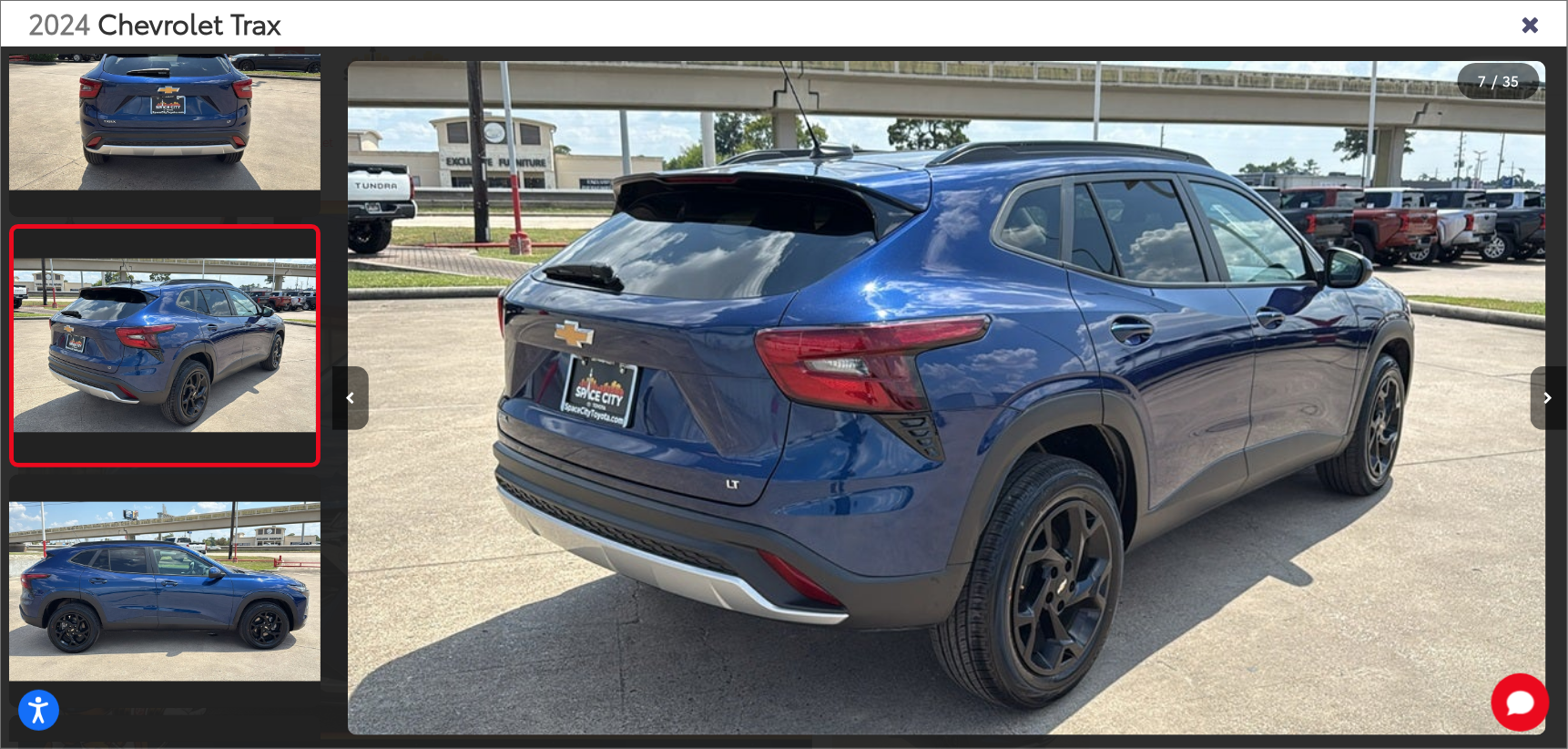
click at [1554, 391] on button "Next image" at bounding box center [1549, 398] width 36 height 64
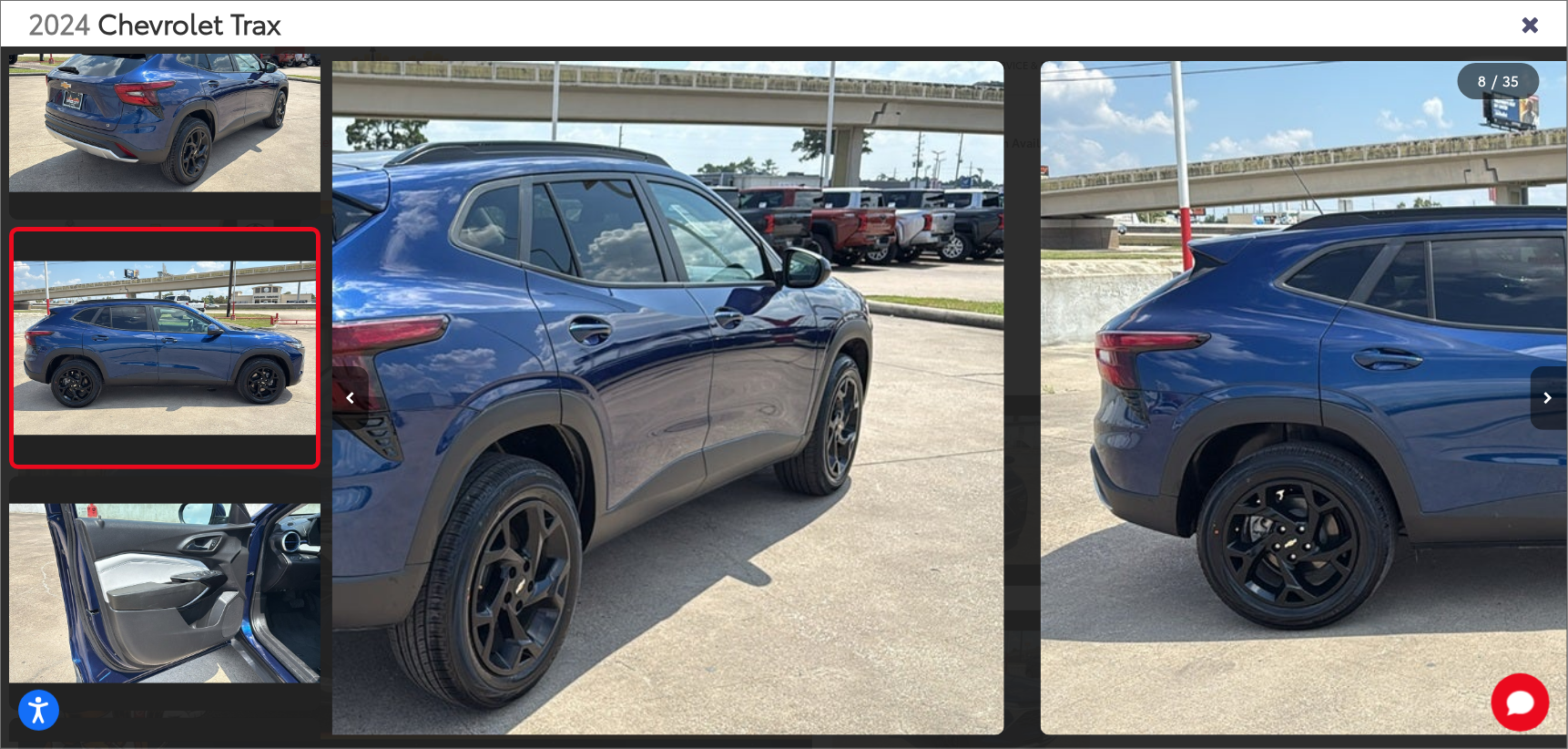
scroll to position [1516, 0]
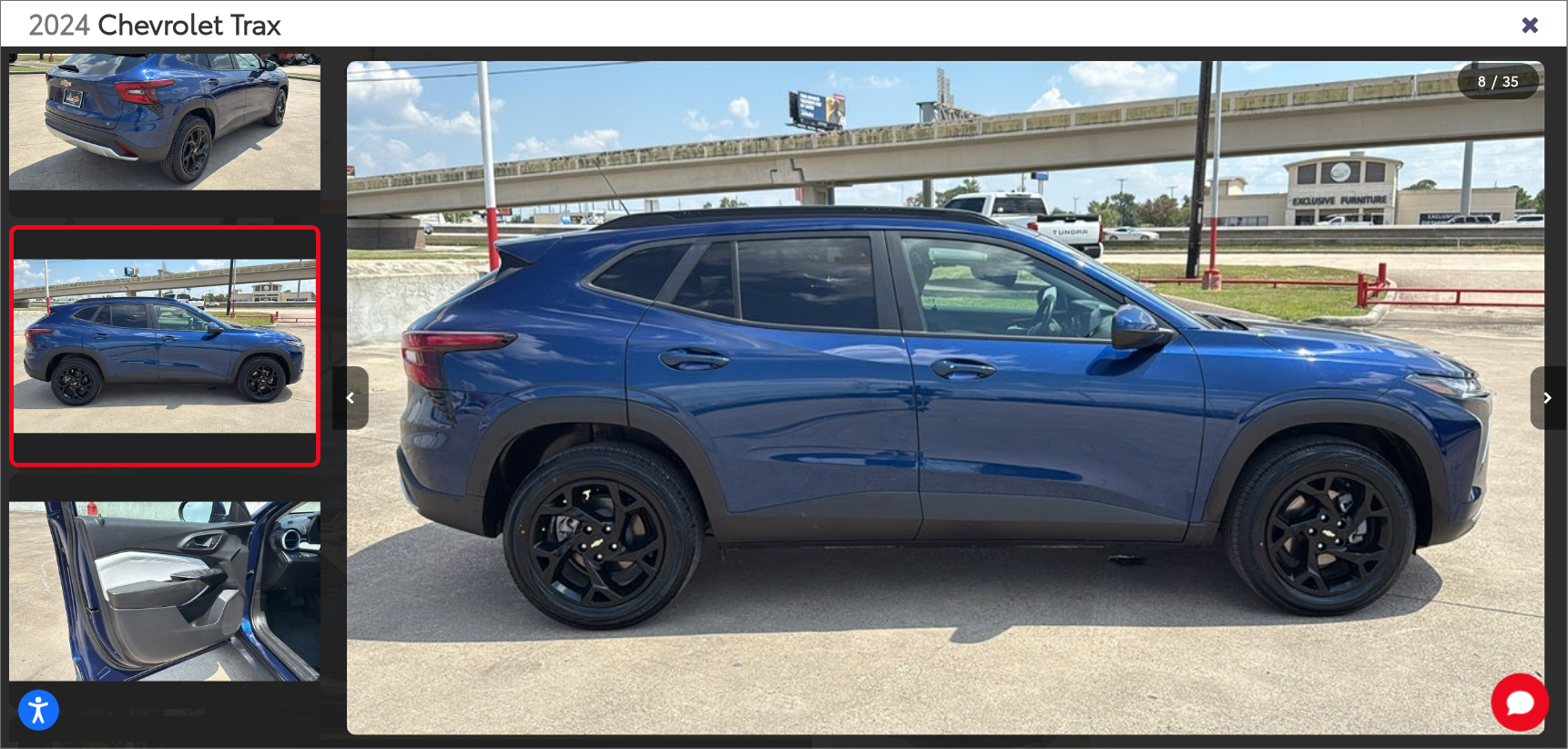
click at [1554, 391] on button "Next image" at bounding box center [1549, 398] width 36 height 64
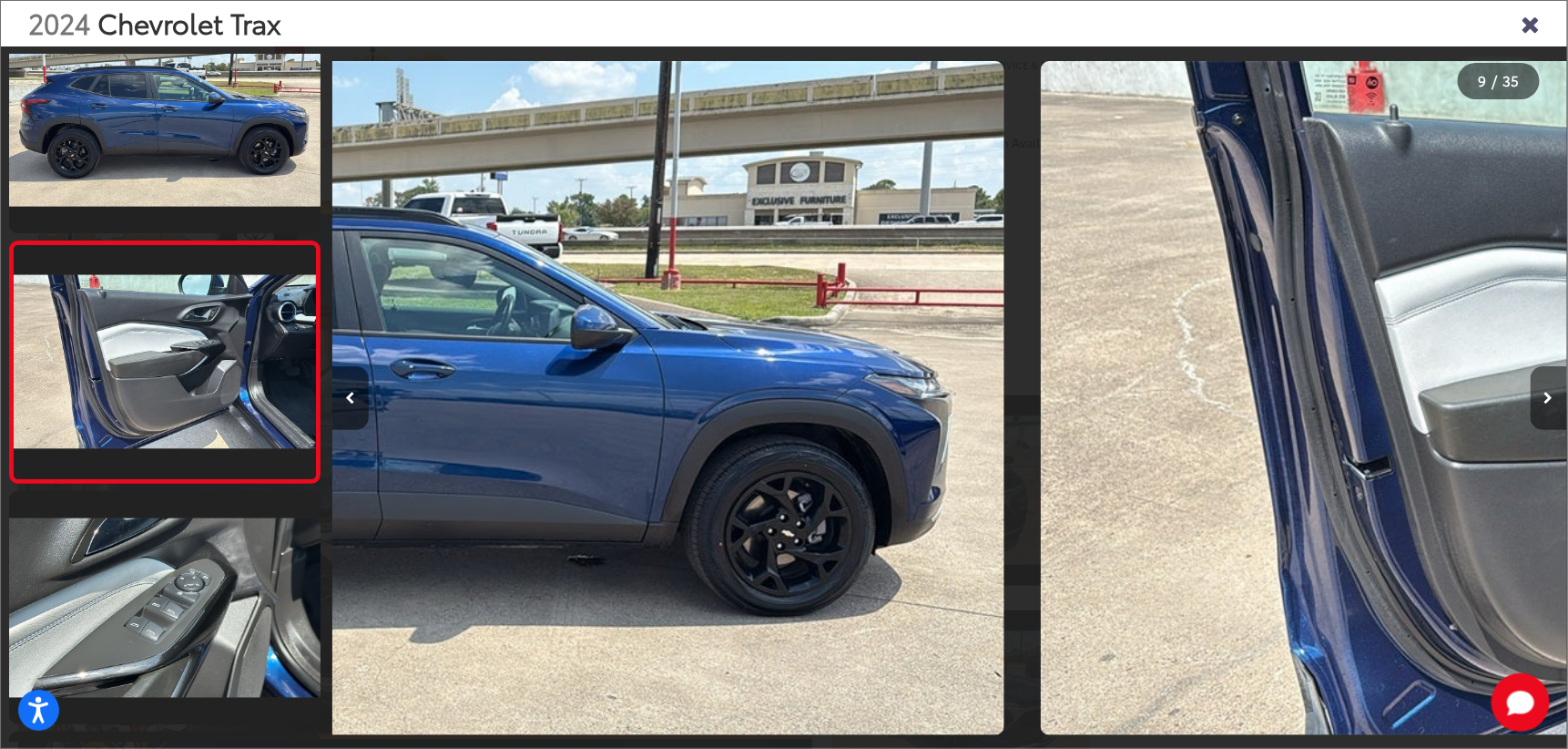
scroll to position [1758, 0]
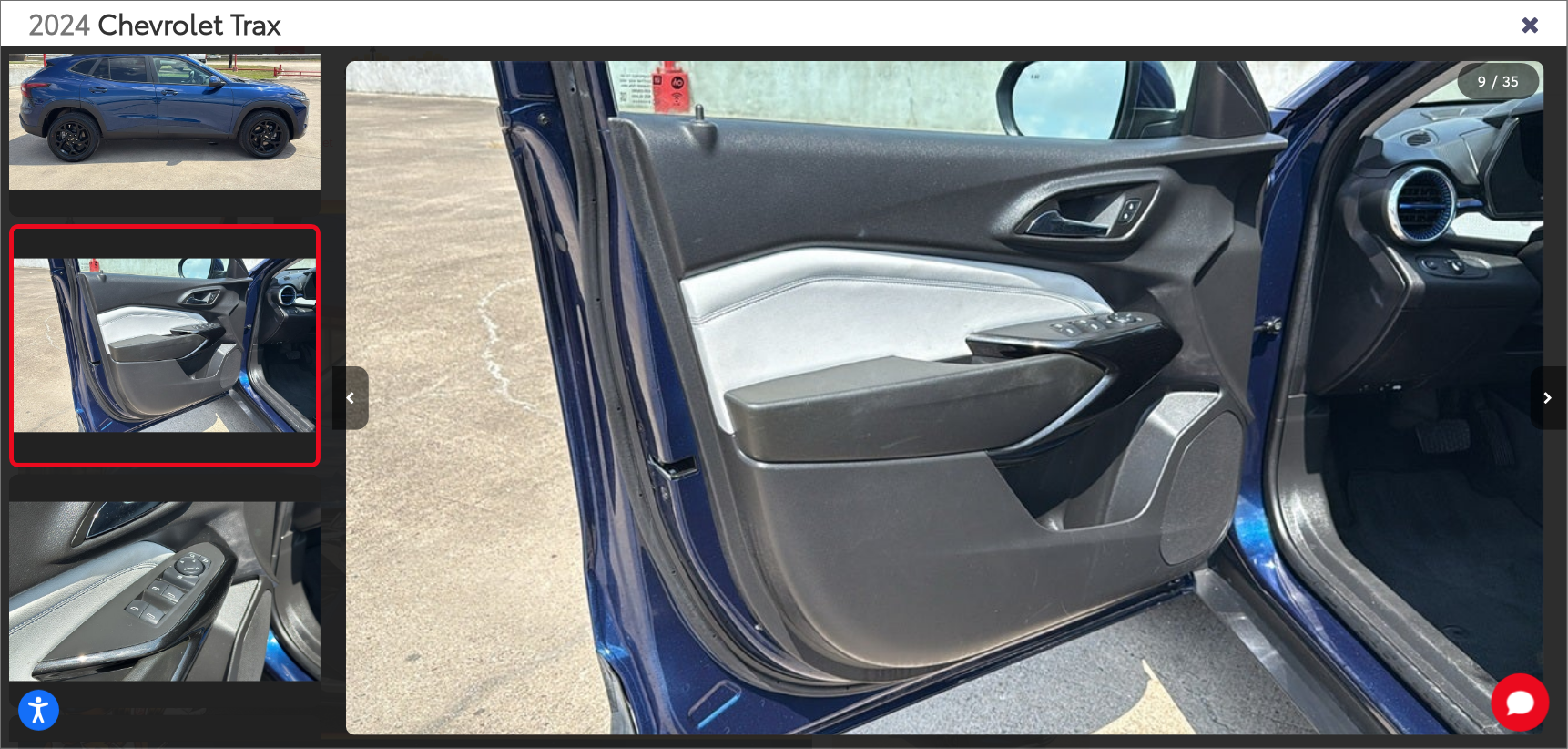
click at [1554, 391] on button "Next image" at bounding box center [1549, 398] width 36 height 64
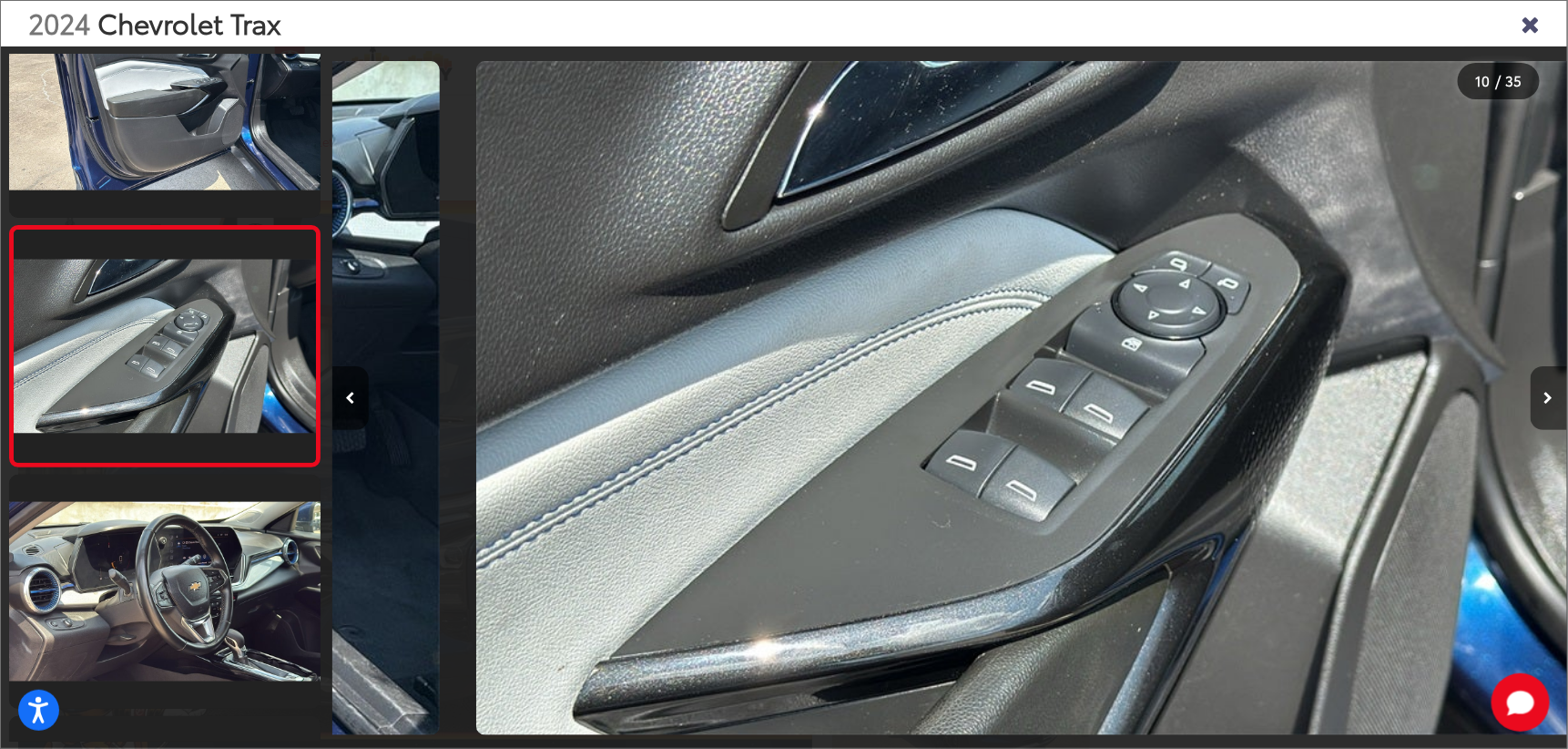
scroll to position [0, 0]
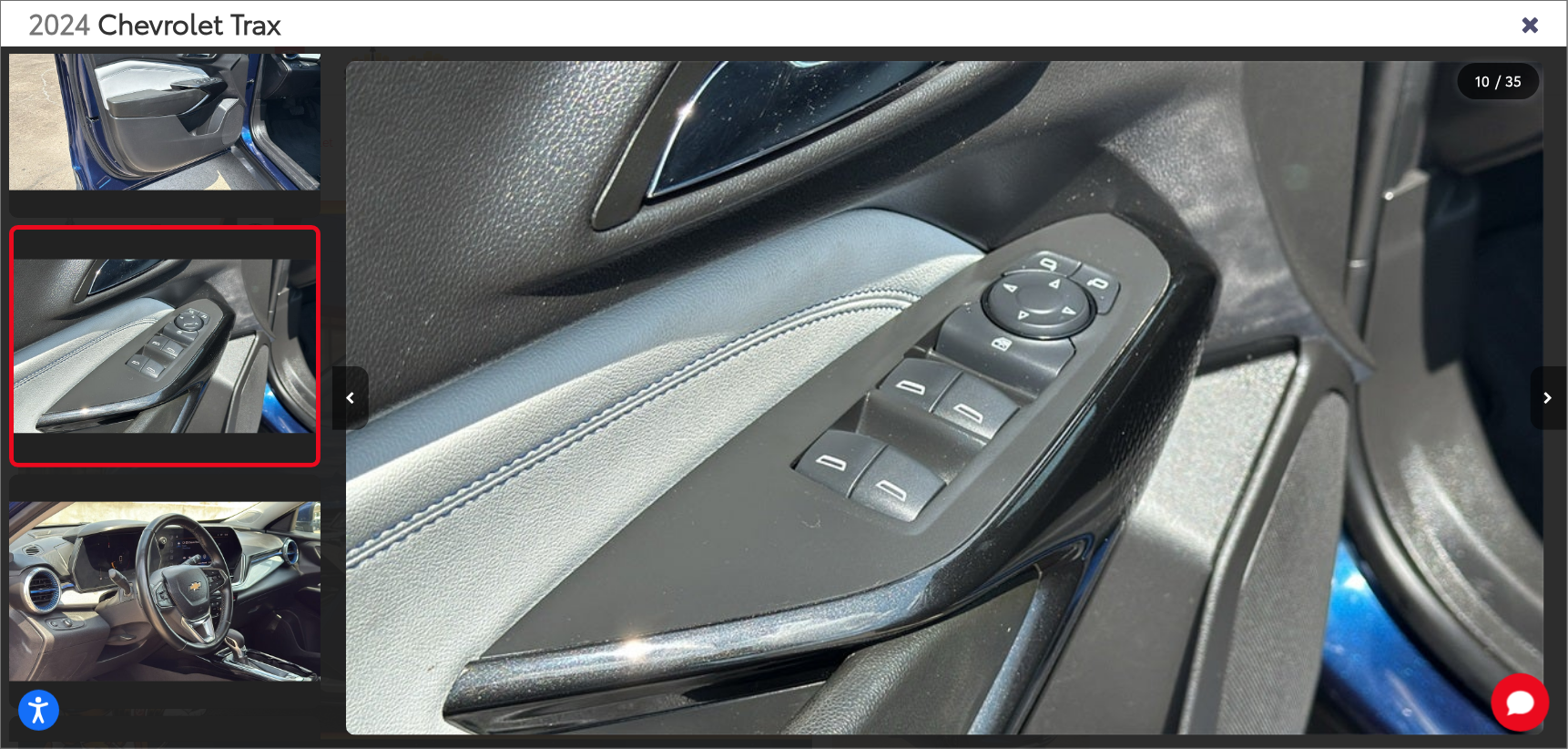
click at [1554, 391] on button "Next image" at bounding box center [1549, 398] width 36 height 64
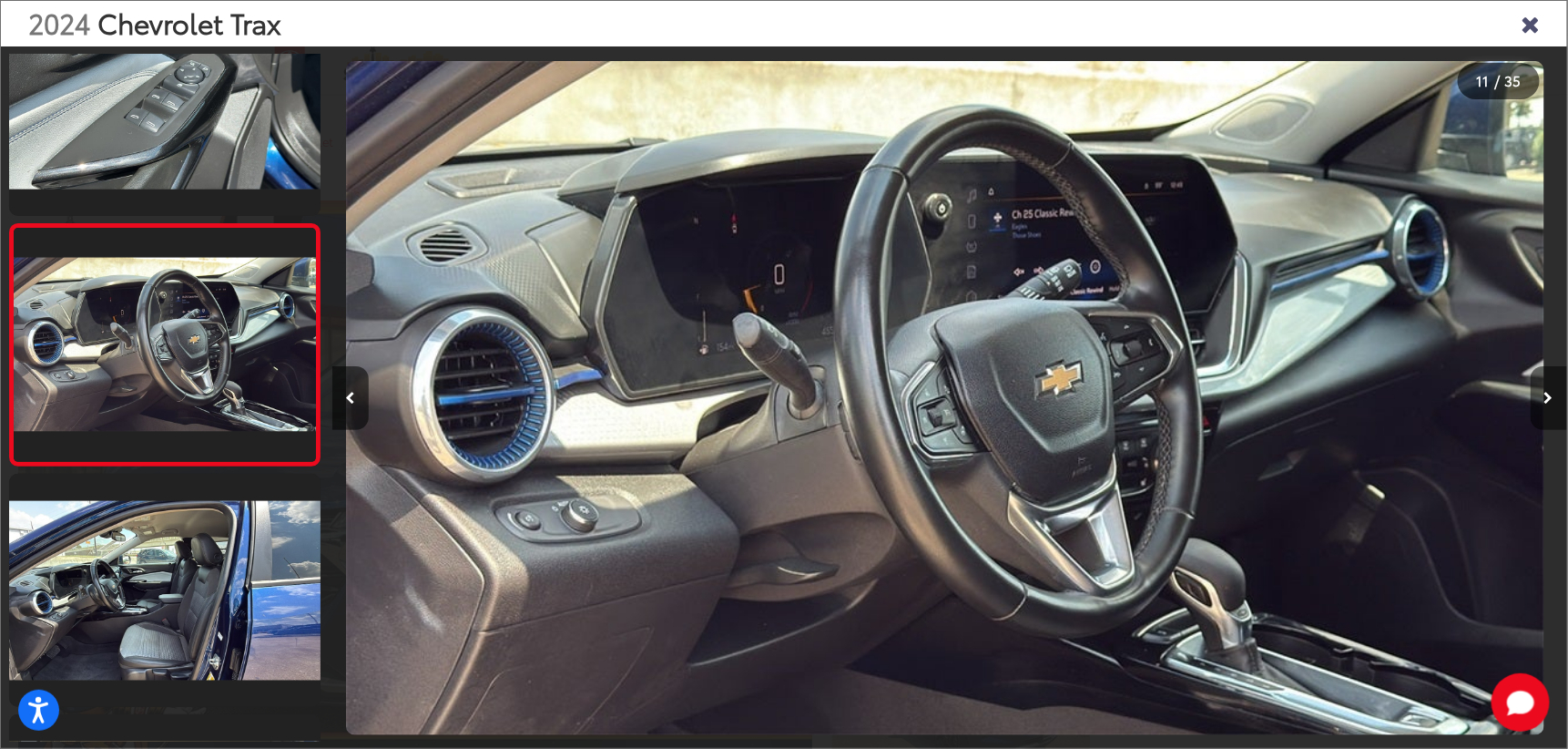
click at [1554, 391] on button "Next image" at bounding box center [1549, 398] width 36 height 64
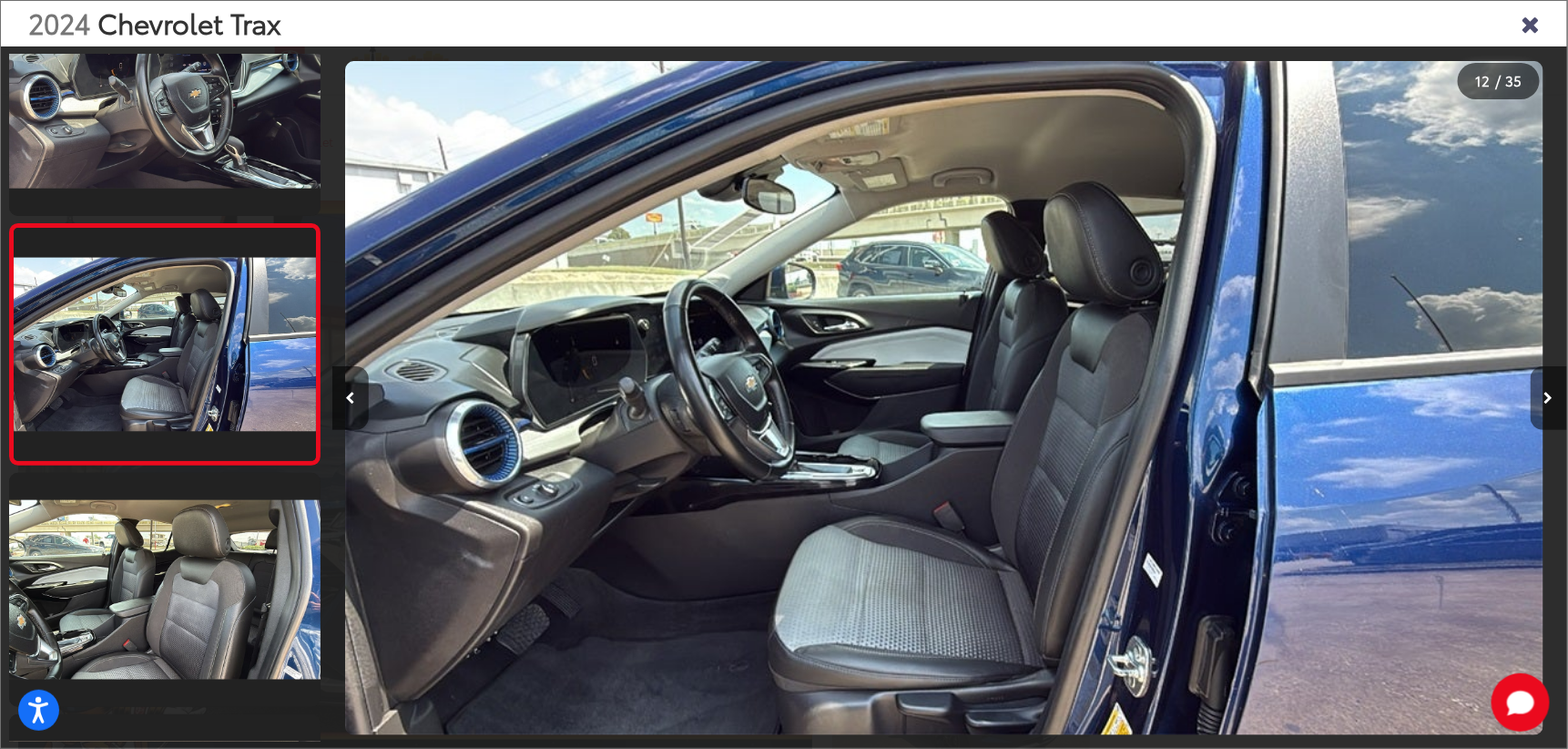
click at [1554, 391] on button "Next image" at bounding box center [1549, 398] width 36 height 64
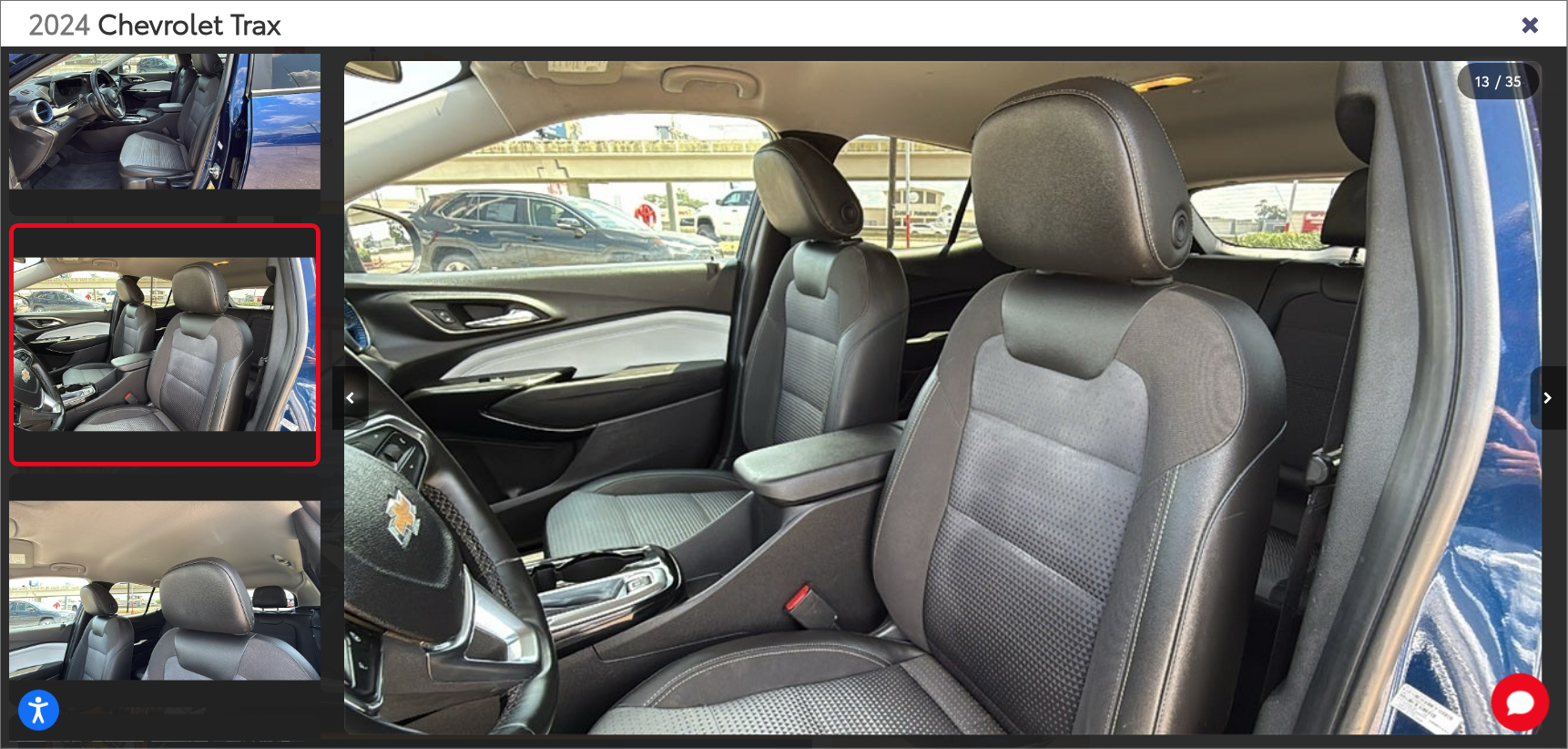
click at [1542, 390] on button "Next image" at bounding box center [1549, 398] width 36 height 64
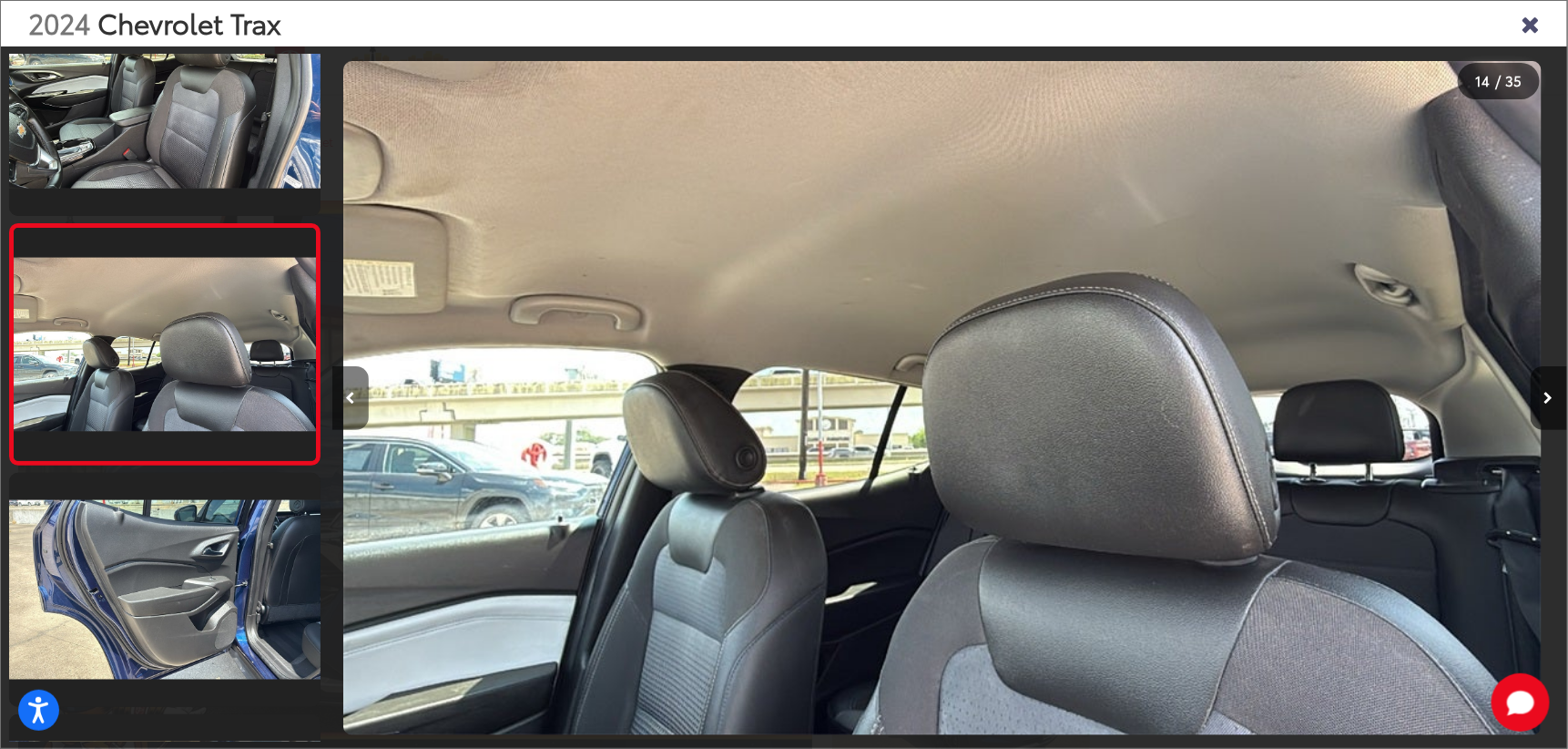
click at [352, 391] on icon "Previous image" at bounding box center [351, 397] width 10 height 12
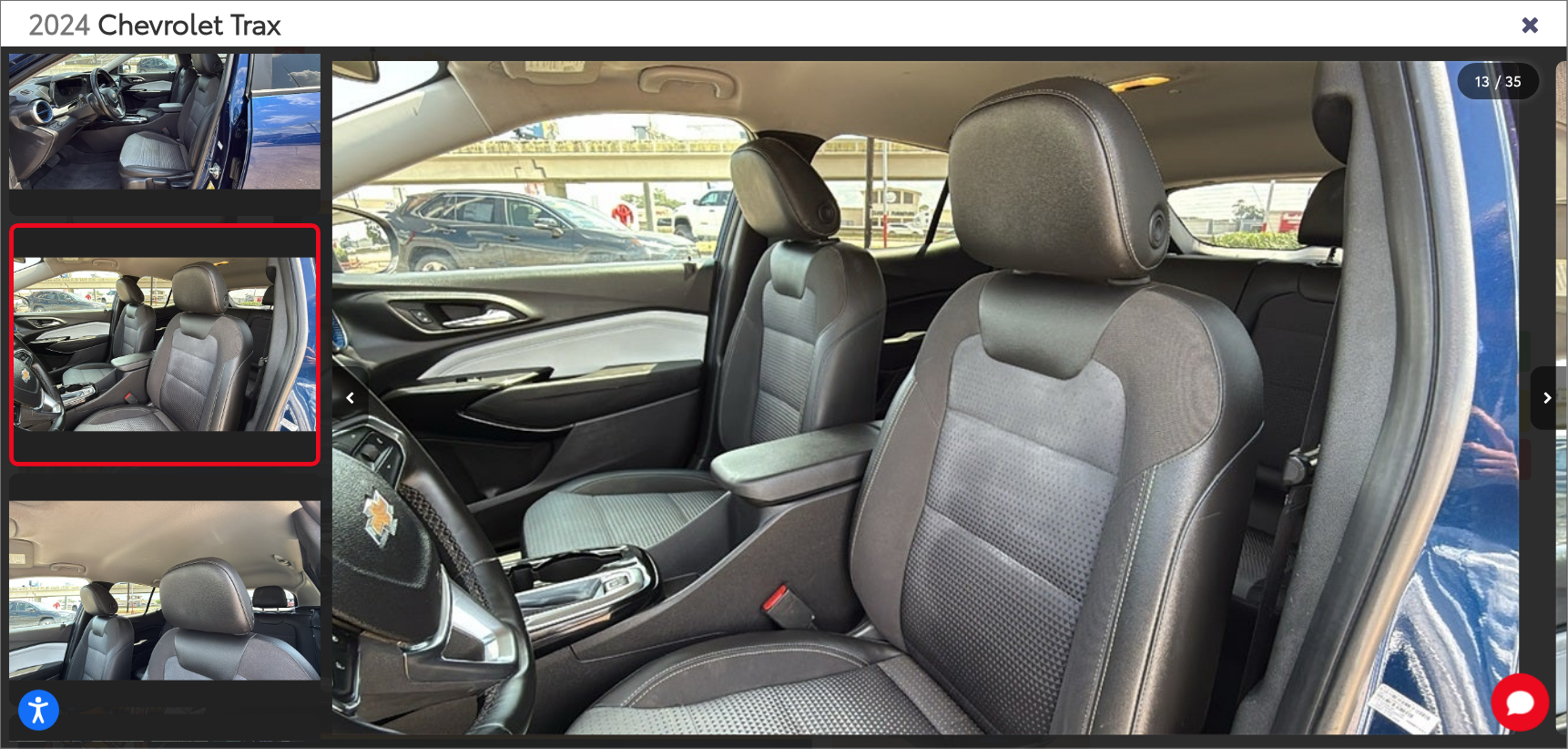
click at [352, 391] on icon "Previous image" at bounding box center [351, 397] width 10 height 12
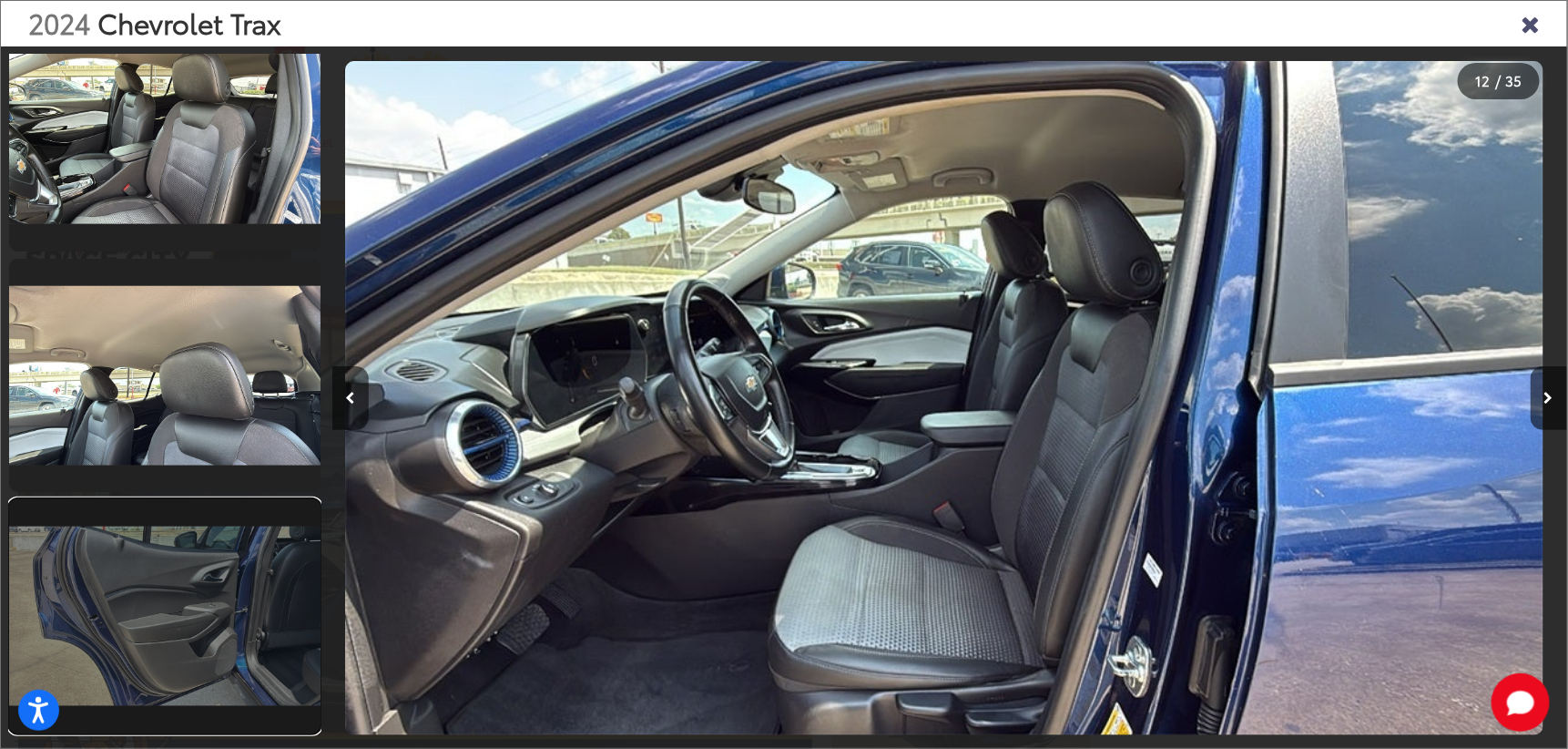
click at [218, 571] on link at bounding box center [165, 615] width 311 height 234
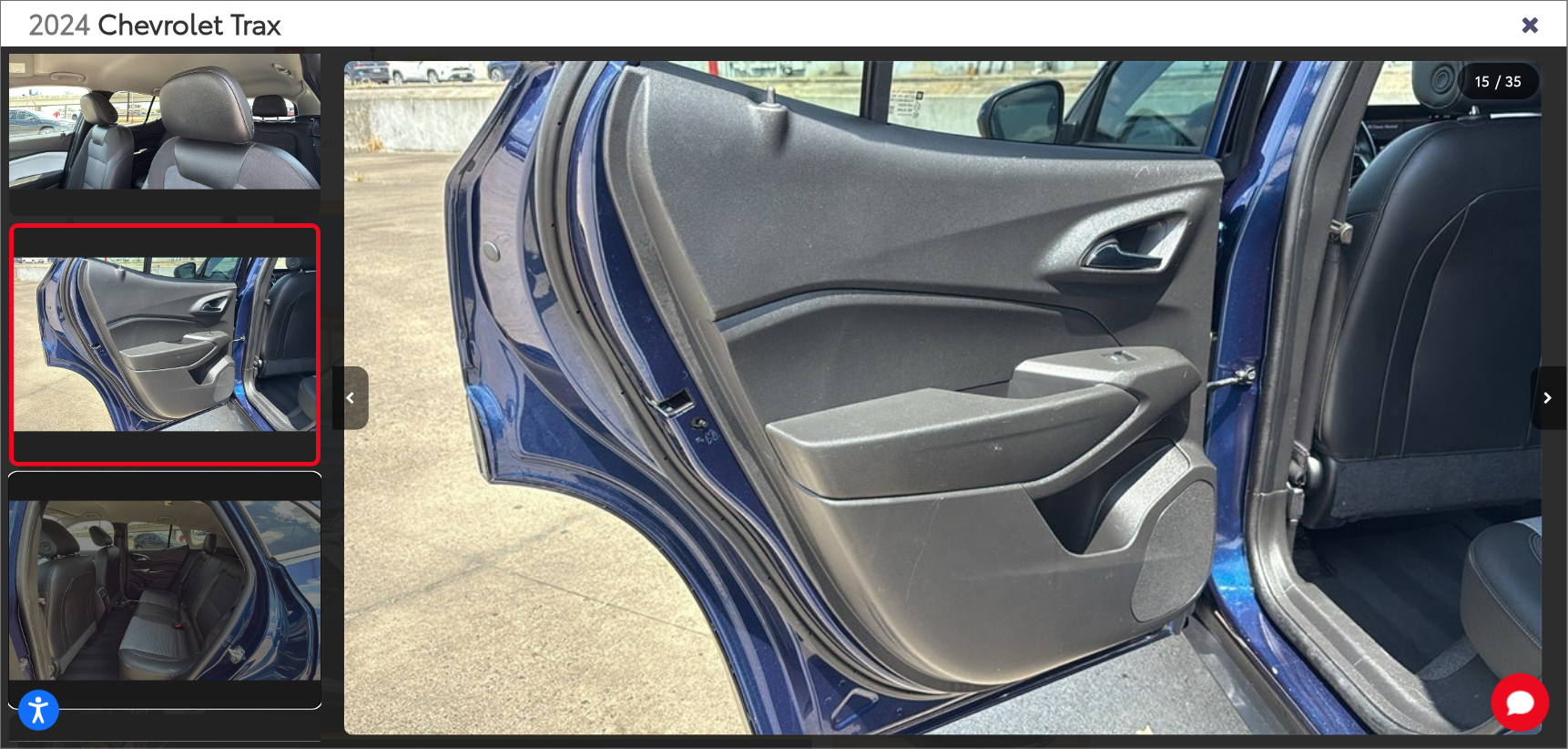
click at [200, 577] on link at bounding box center [165, 590] width 311 height 234
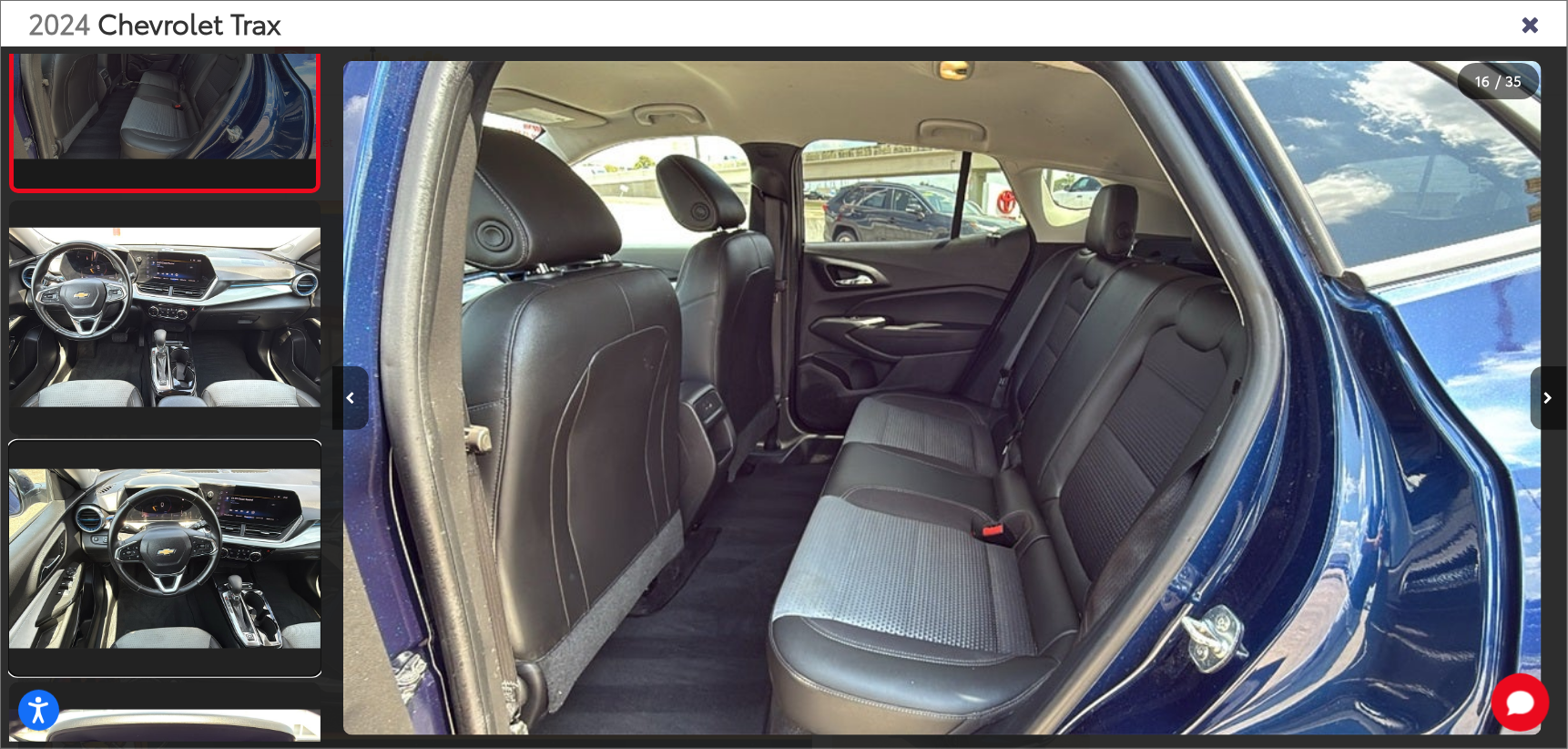
click at [200, 577] on link at bounding box center [165, 558] width 311 height 234
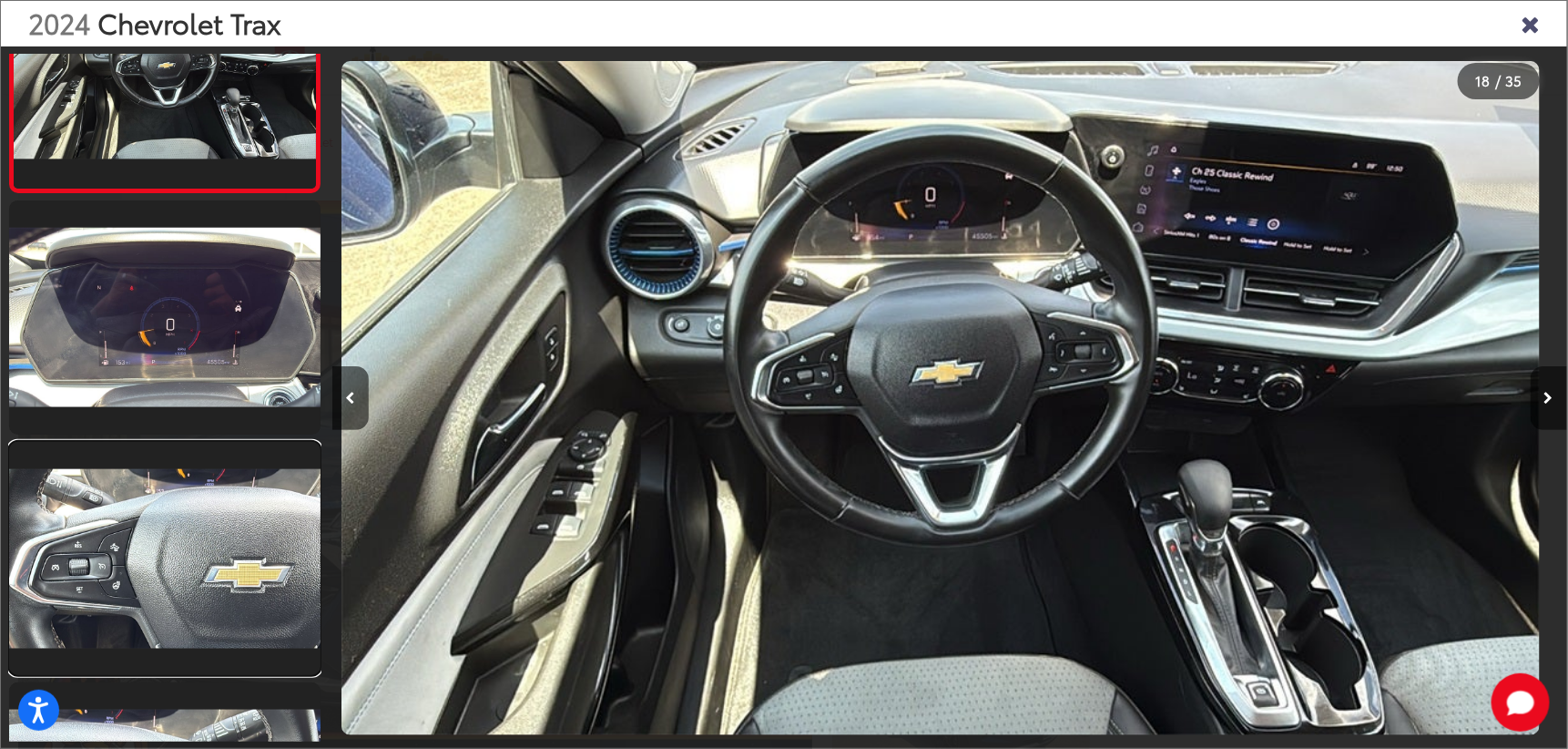
click at [200, 577] on link at bounding box center [165, 558] width 311 height 234
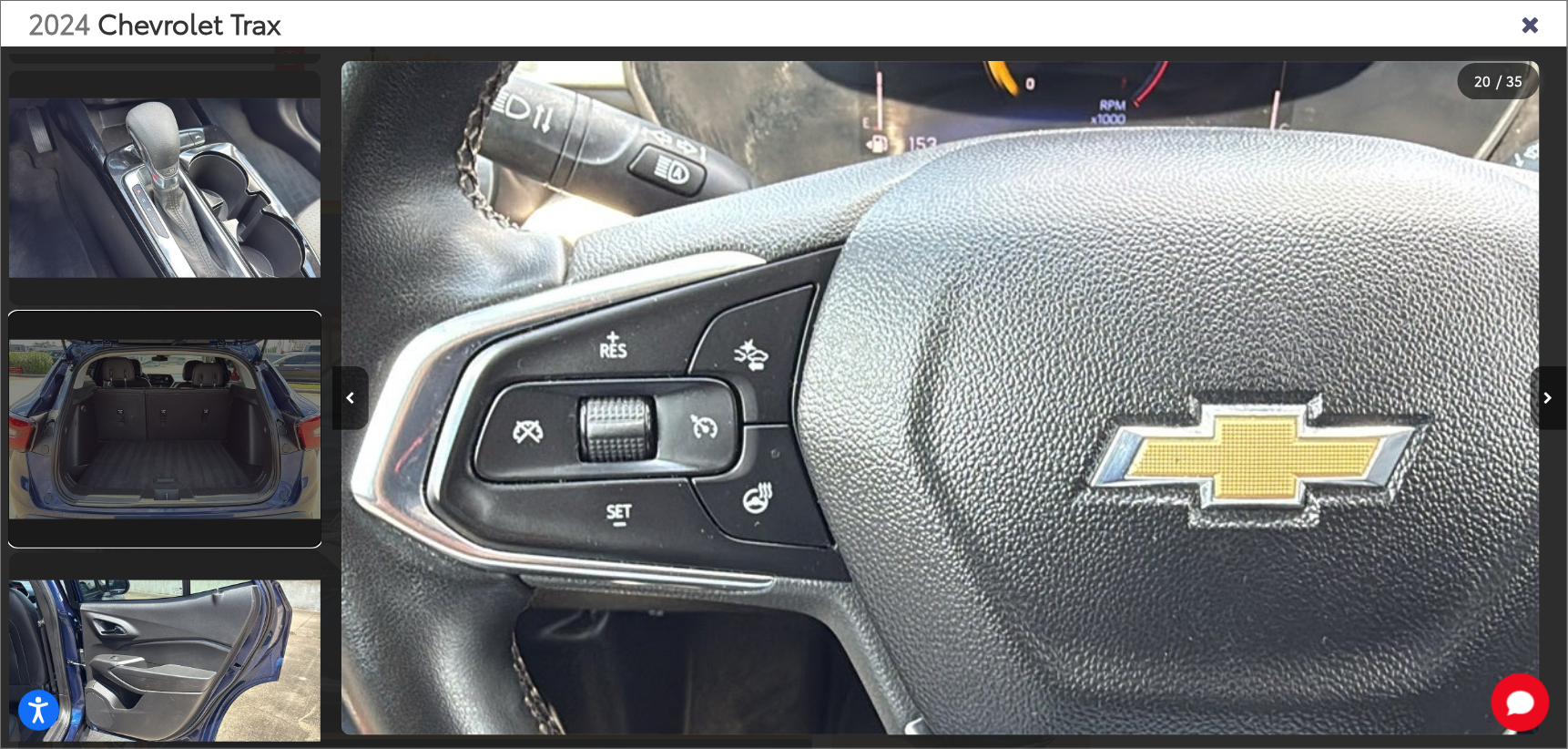
click at [184, 447] on link at bounding box center [165, 428] width 311 height 234
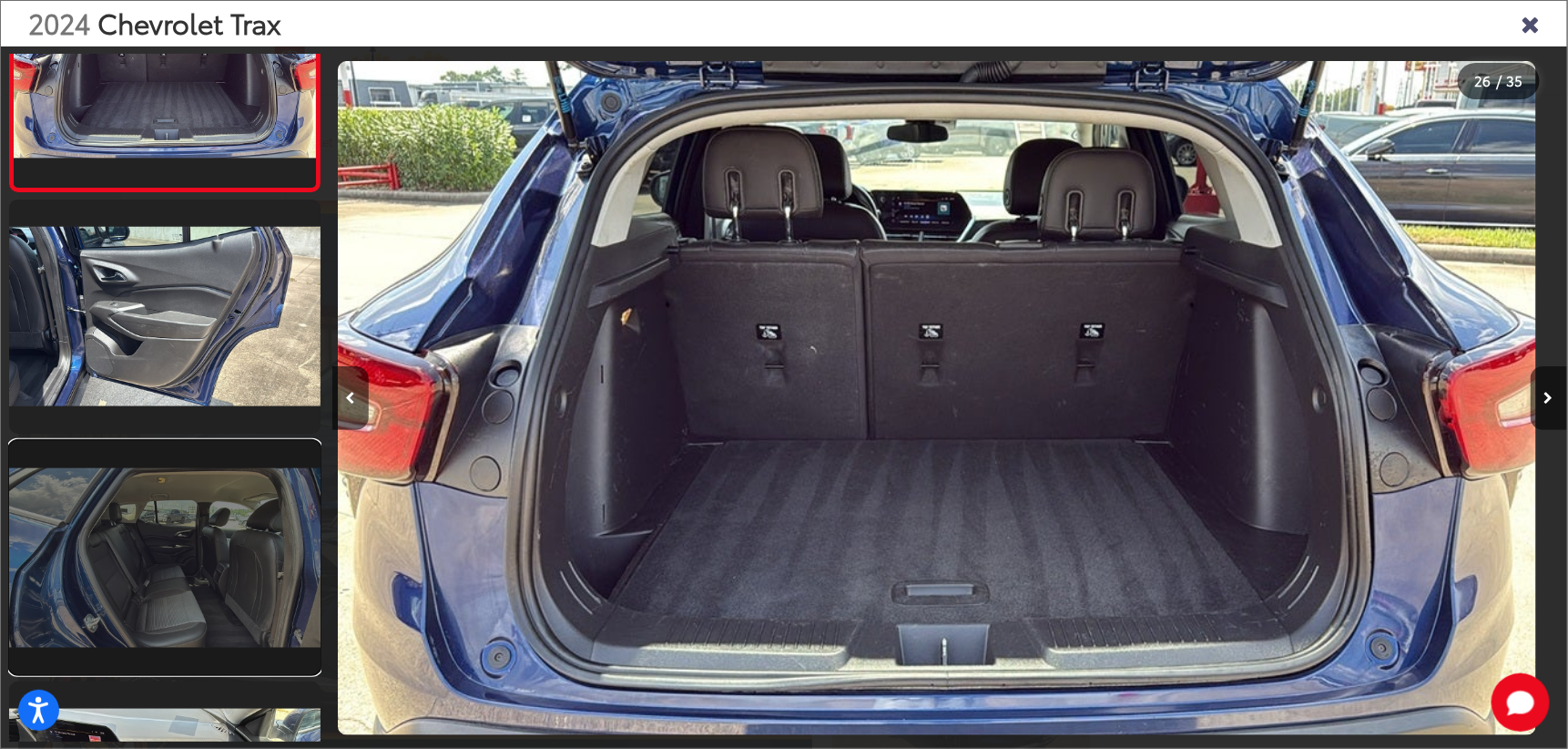
click at [193, 572] on link at bounding box center [165, 557] width 311 height 234
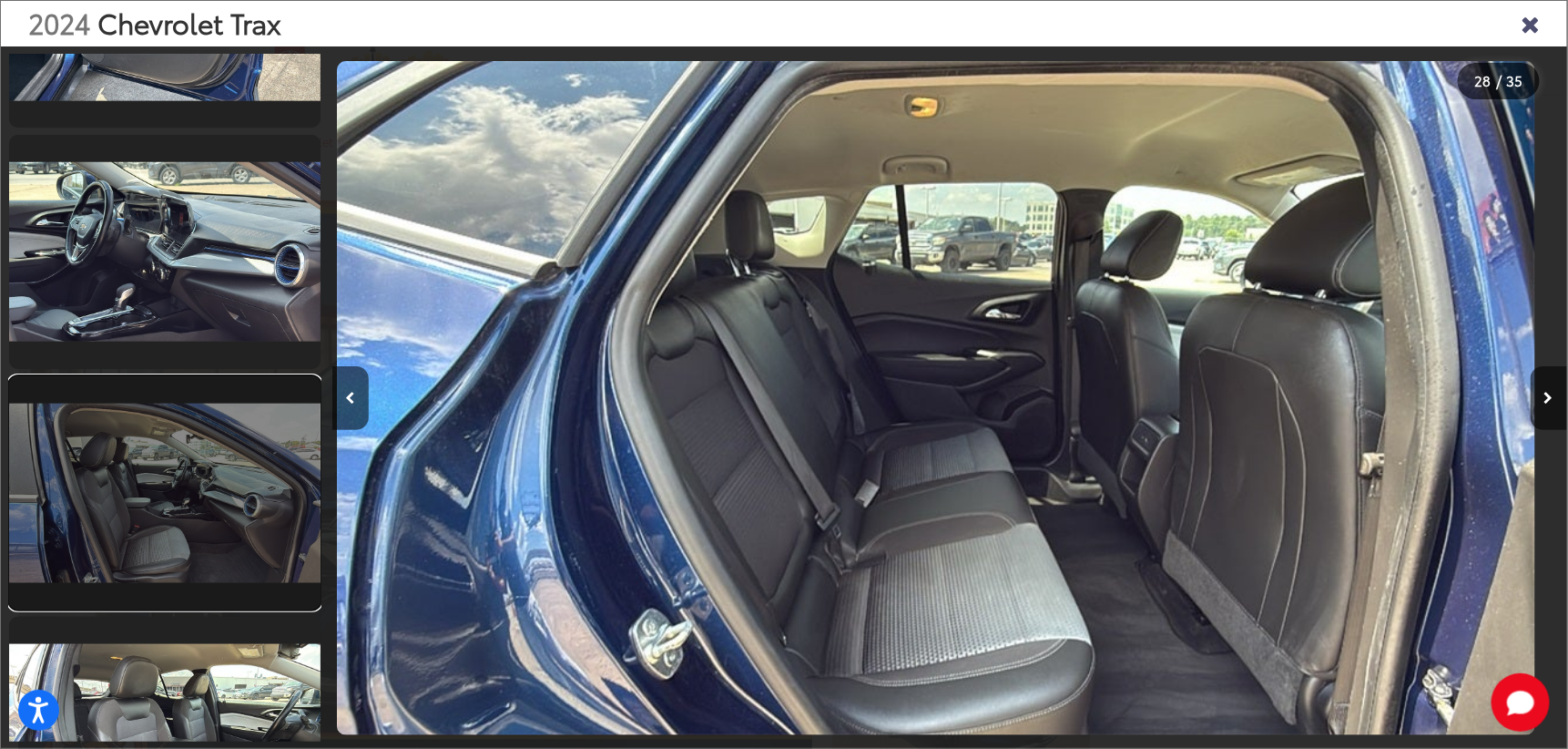
click at [174, 545] on link at bounding box center [165, 492] width 311 height 234
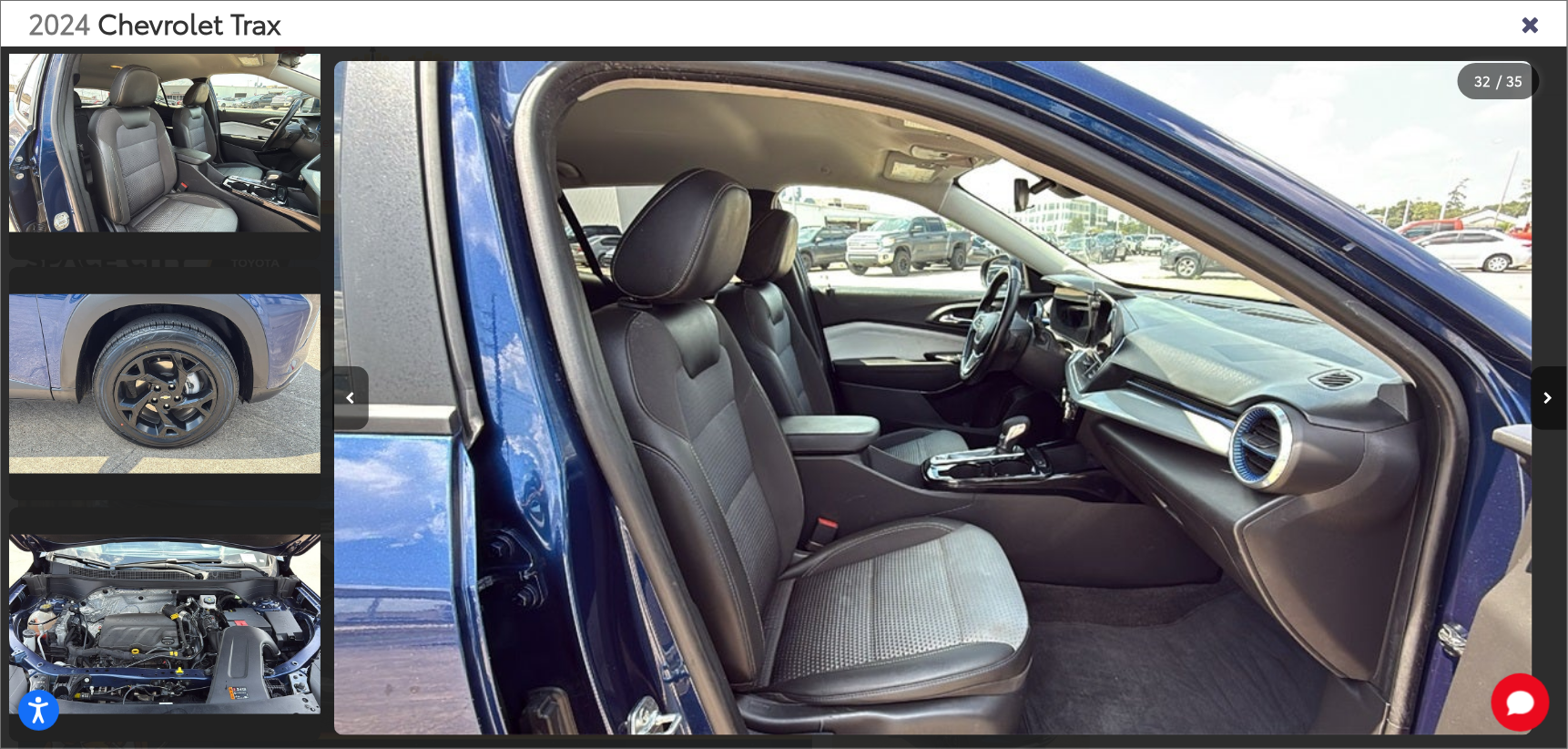
click at [1527, 24] on icon "Close gallery" at bounding box center [1530, 22] width 18 height 24
